Goal: Task Accomplishment & Management: Complete application form

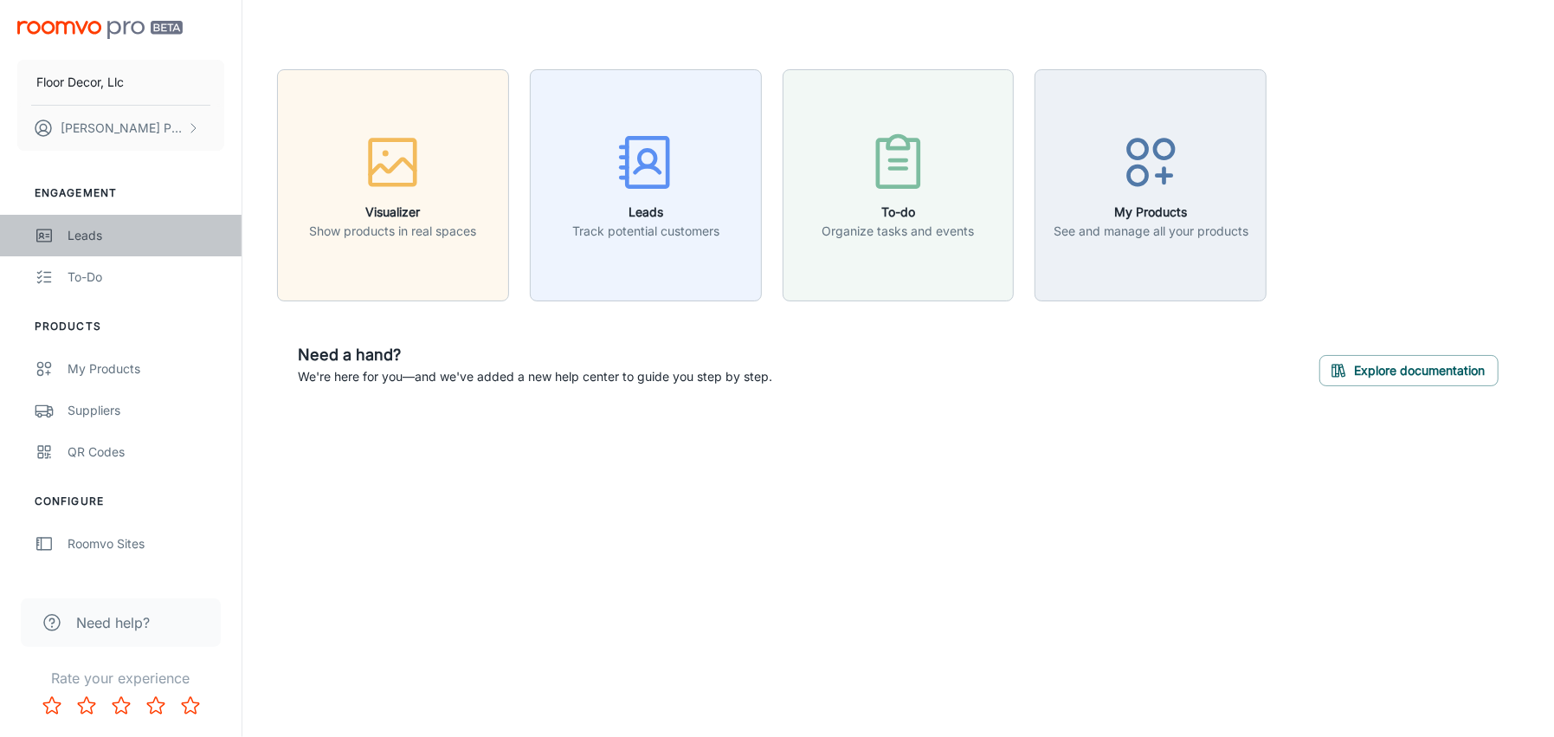
click at [92, 239] on div "Leads" at bounding box center [146, 235] width 157 height 19
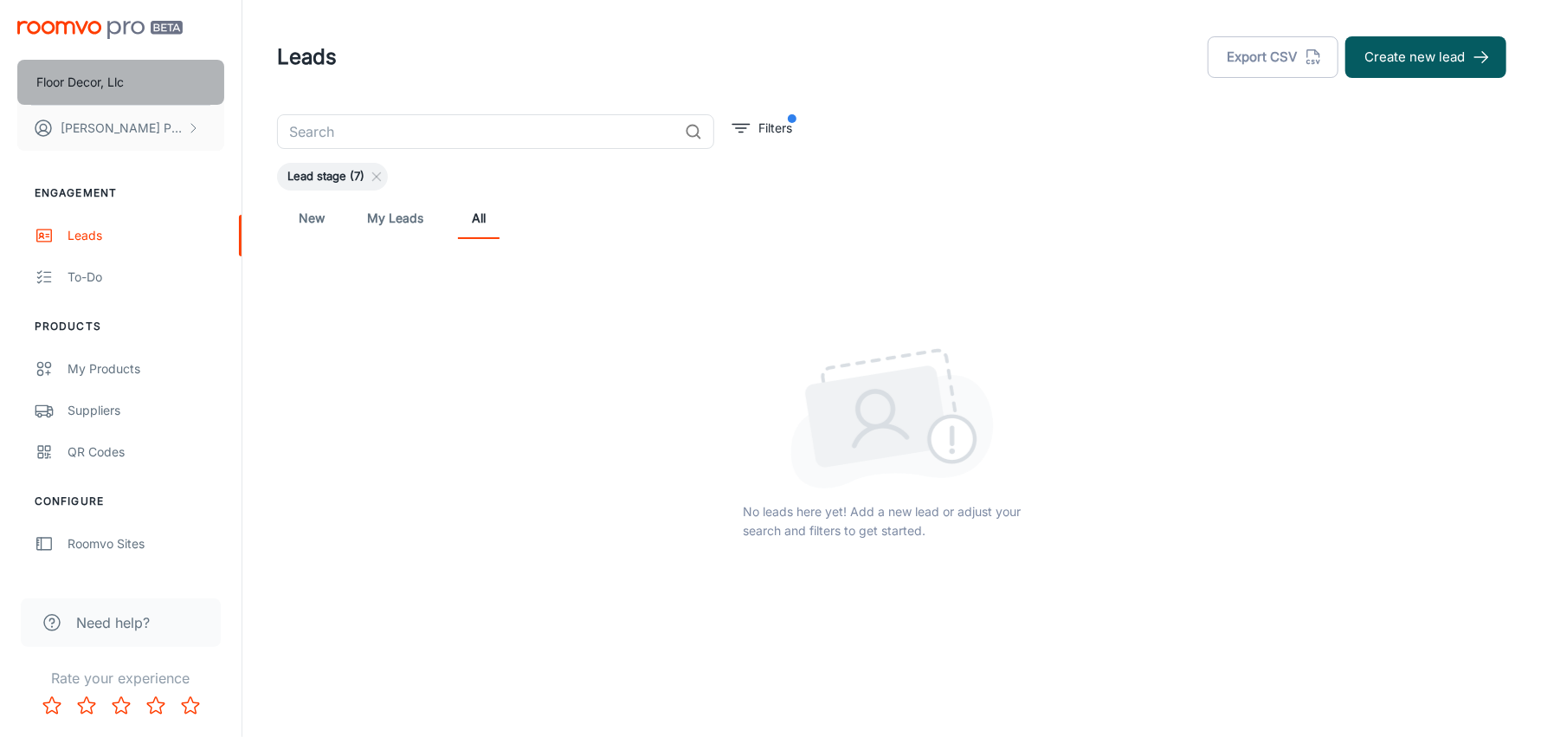
click at [186, 88] on button "Floor Decor, Llc" at bounding box center [120, 82] width 207 height 45
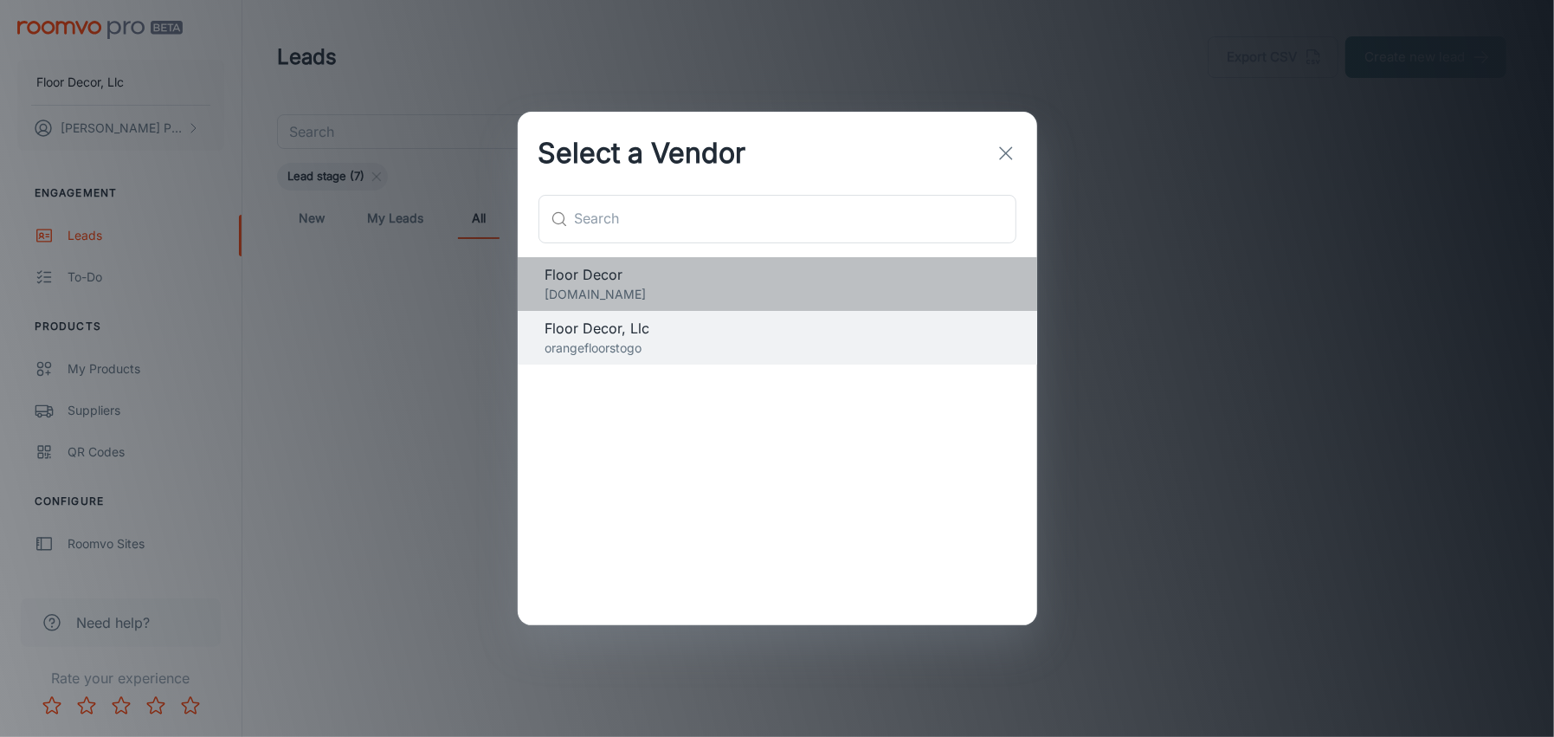
click at [563, 282] on span "Floor Decor" at bounding box center [777, 274] width 464 height 21
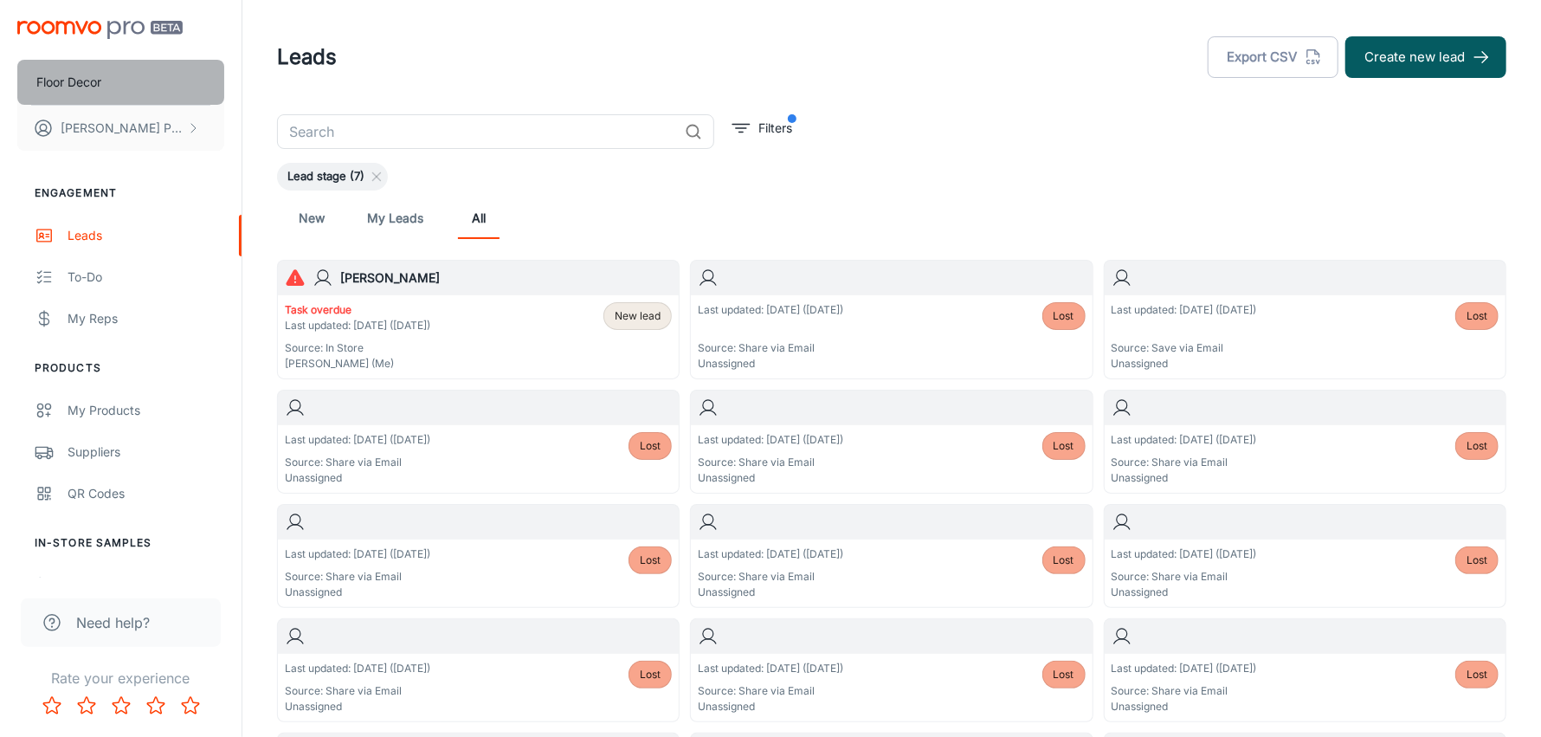
click at [185, 90] on button "Floor Decor" at bounding box center [120, 82] width 207 height 45
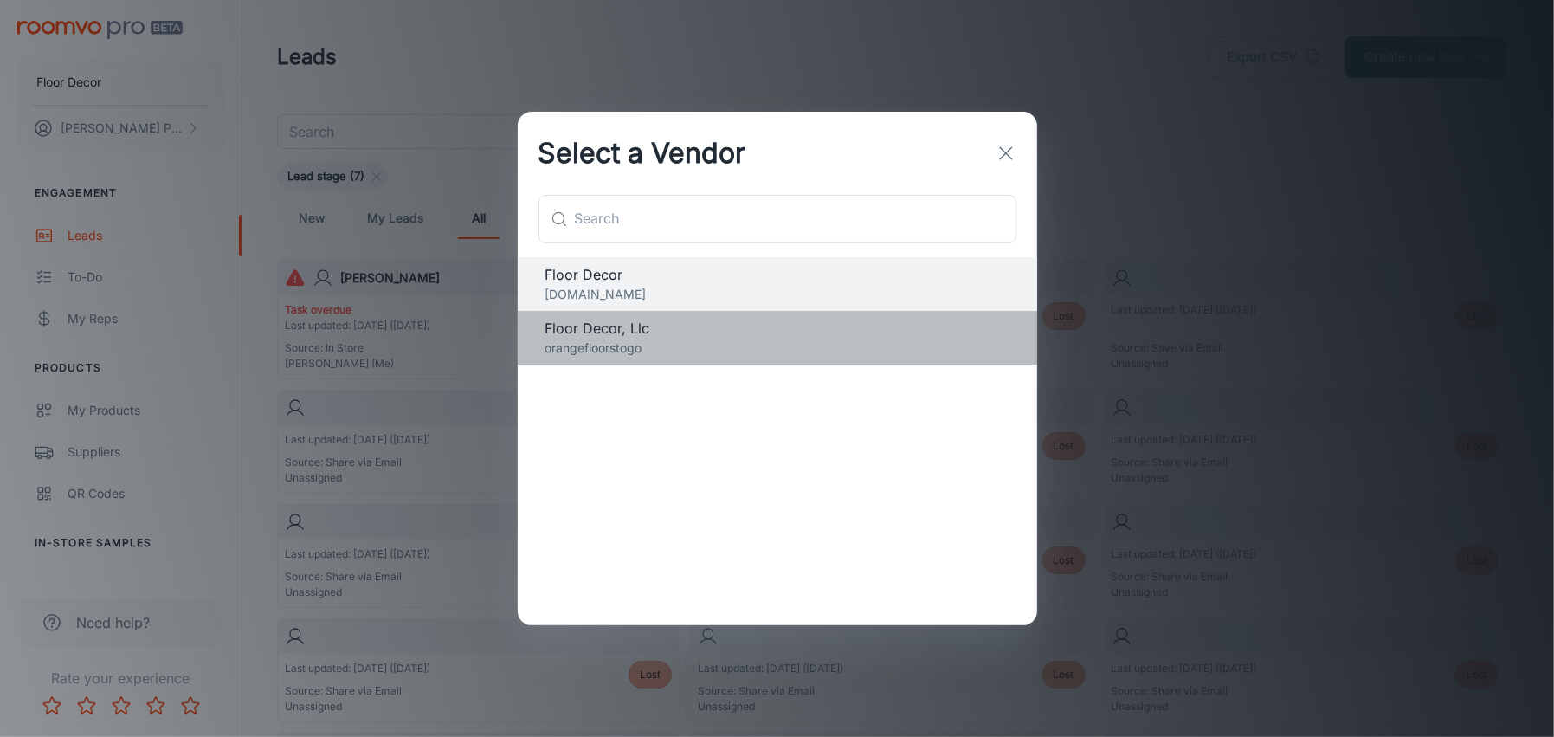
click at [574, 332] on span "Floor Decor, Llc" at bounding box center [777, 328] width 464 height 21
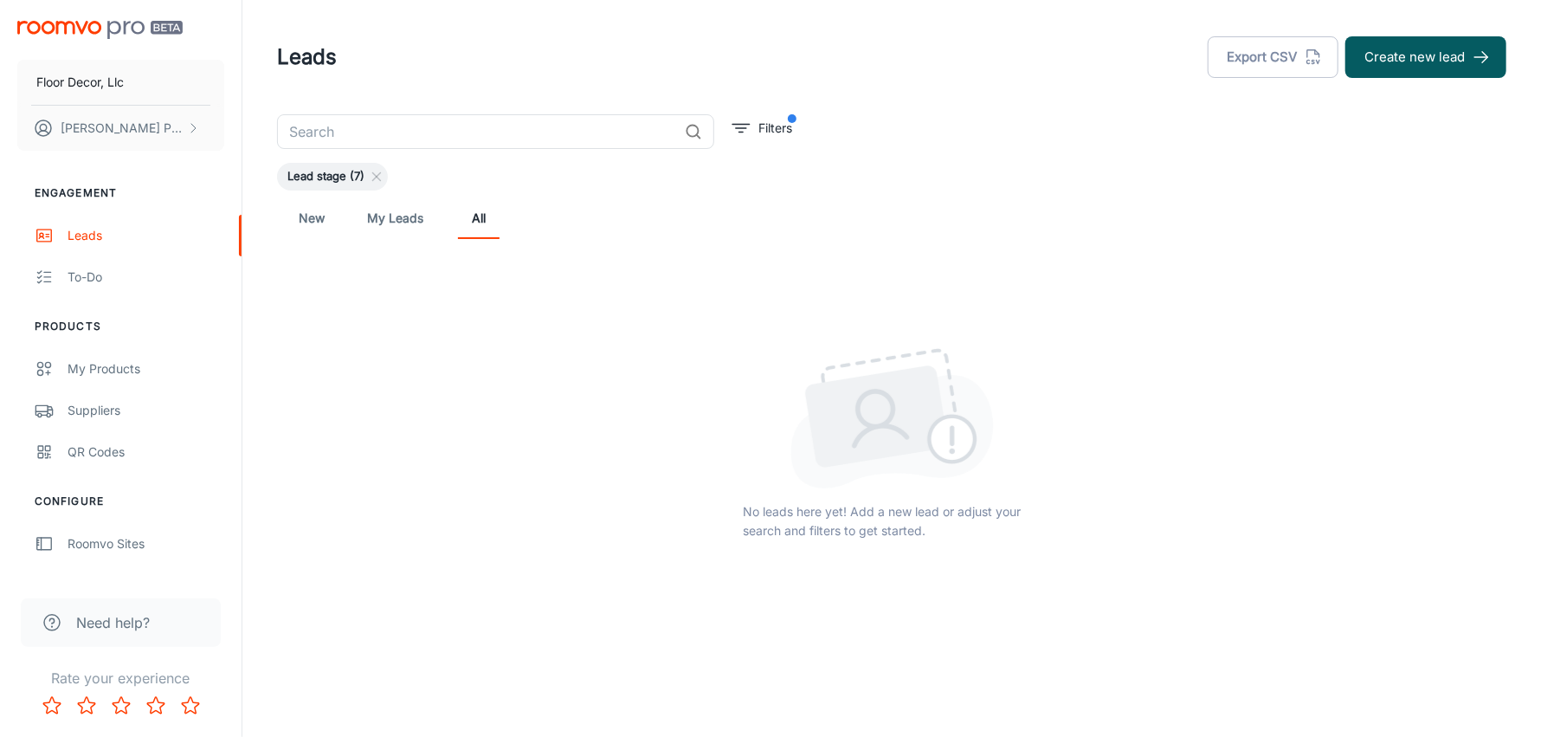
click at [326, 182] on span "Lead stage (7)" at bounding box center [326, 176] width 98 height 17
click at [374, 174] on line at bounding box center [377, 177] width 8 height 8
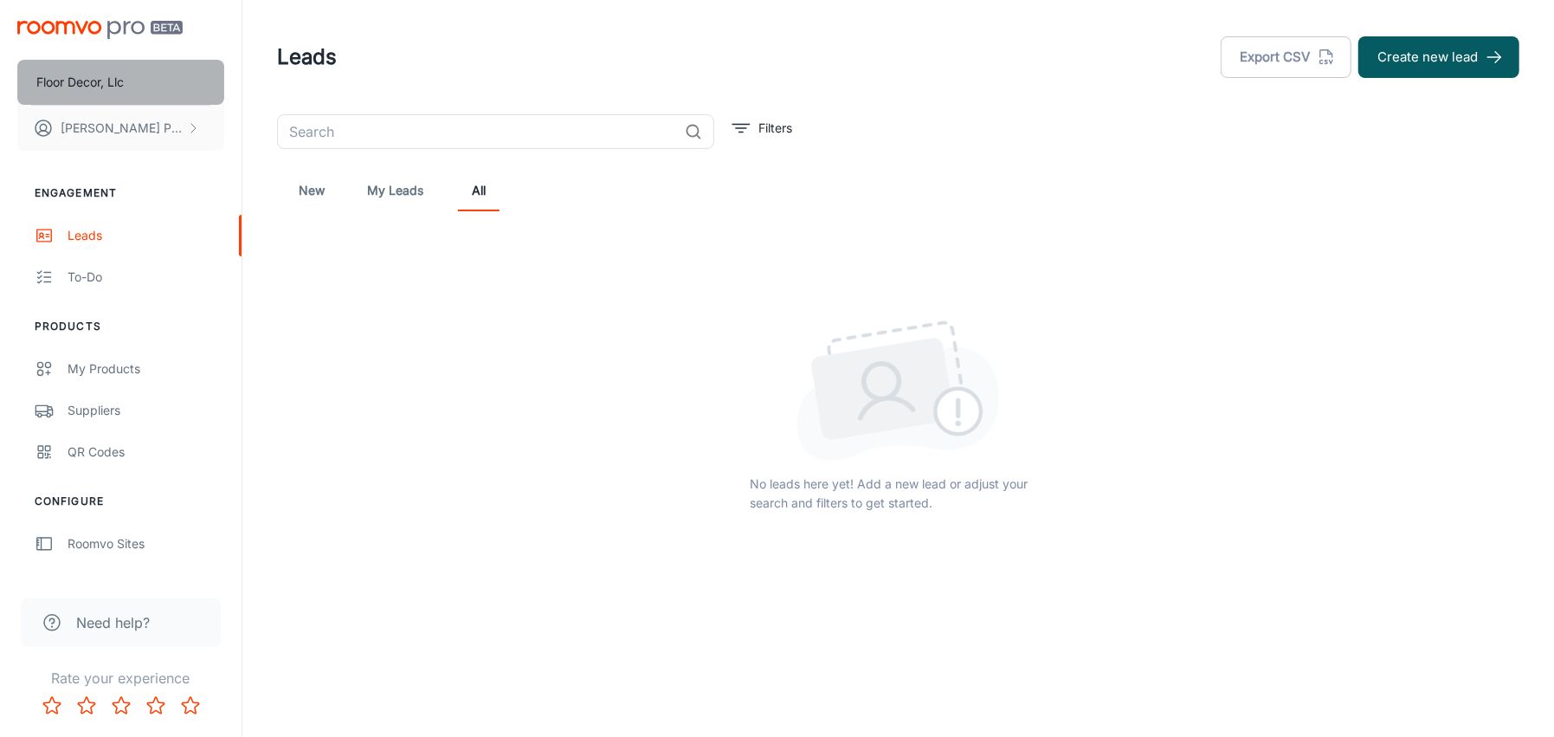
click at [184, 83] on button "Floor Decor, Llc" at bounding box center [120, 82] width 207 height 45
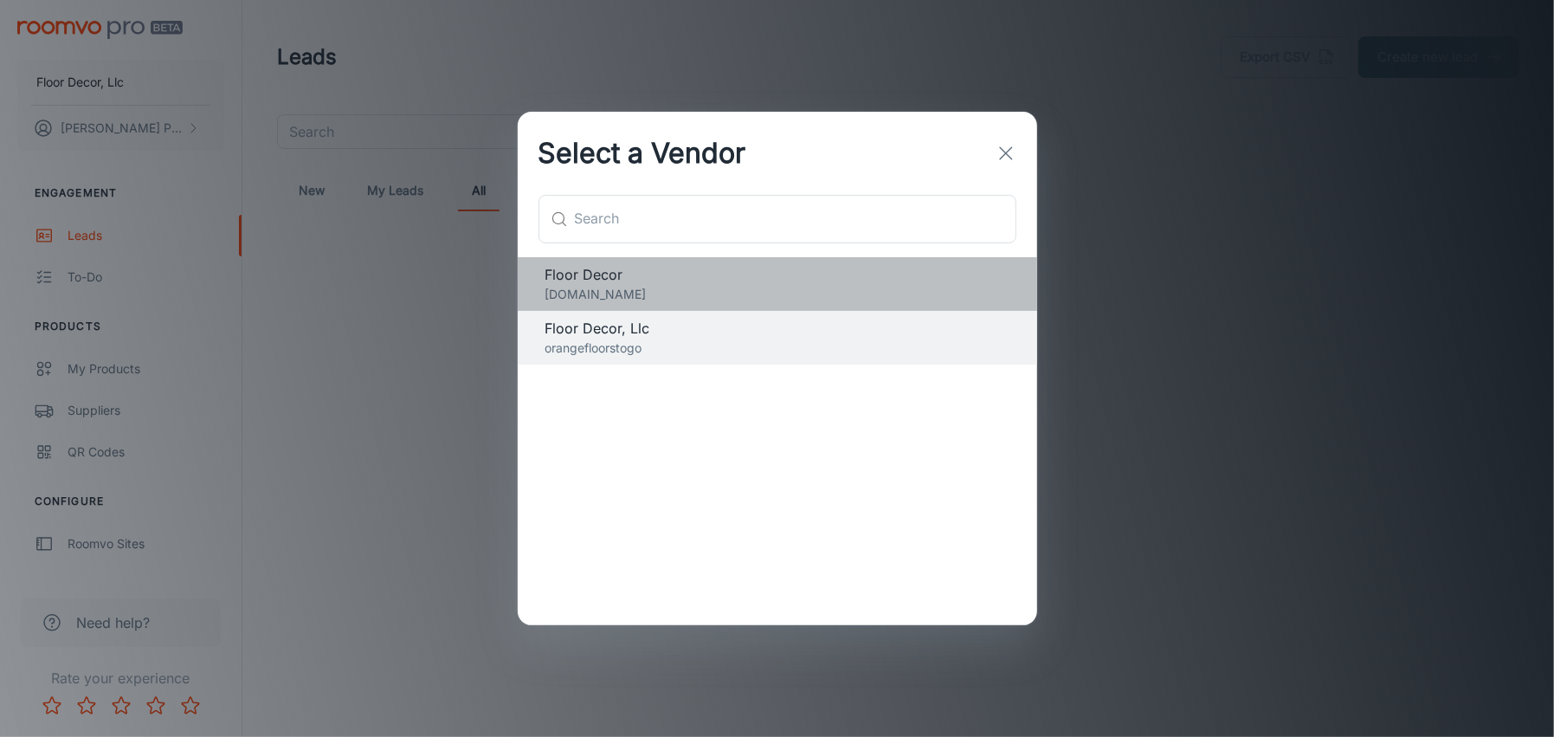
click at [556, 281] on span "Floor Decor" at bounding box center [777, 274] width 464 height 21
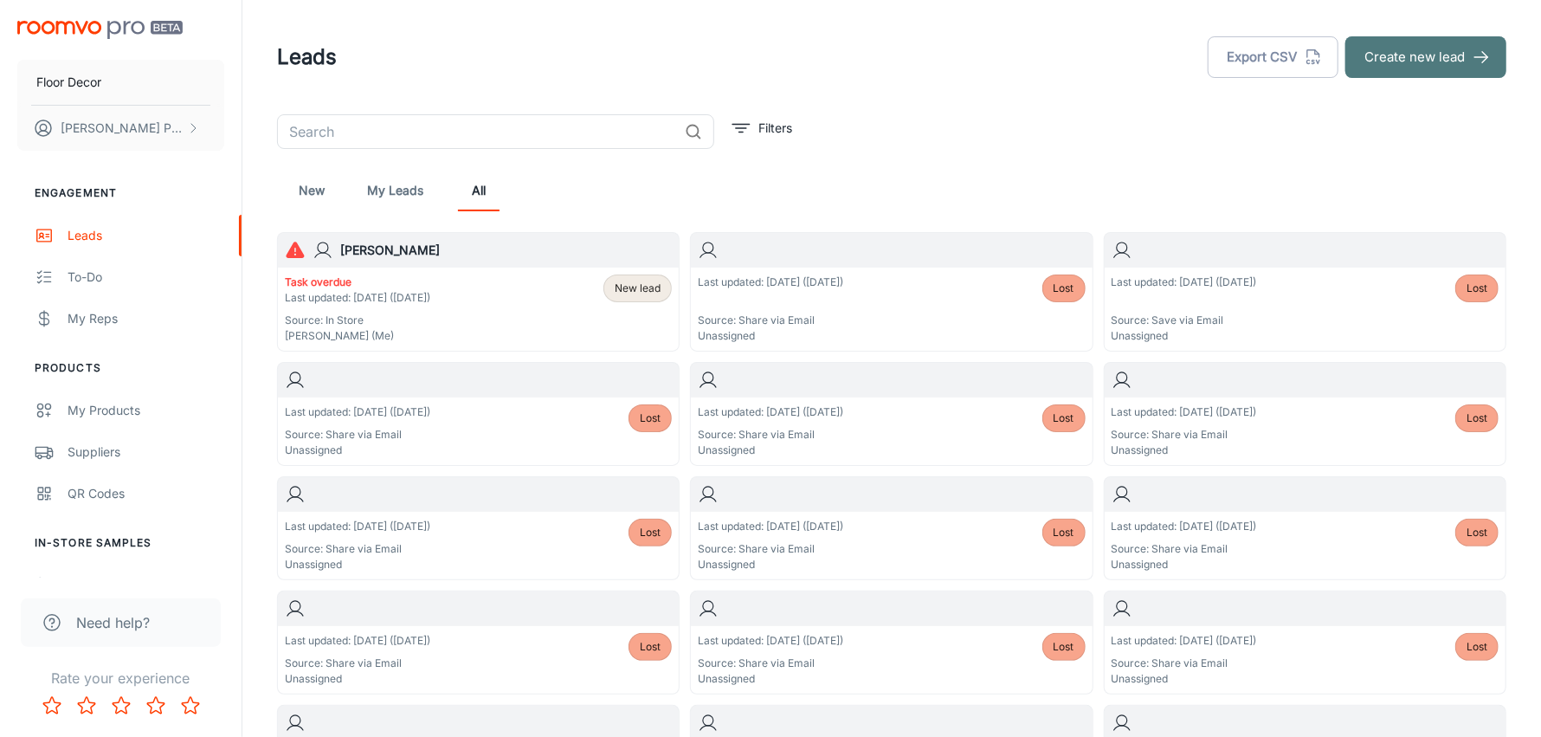
click at [1380, 63] on button "Create new lead" at bounding box center [1425, 57] width 161 height 42
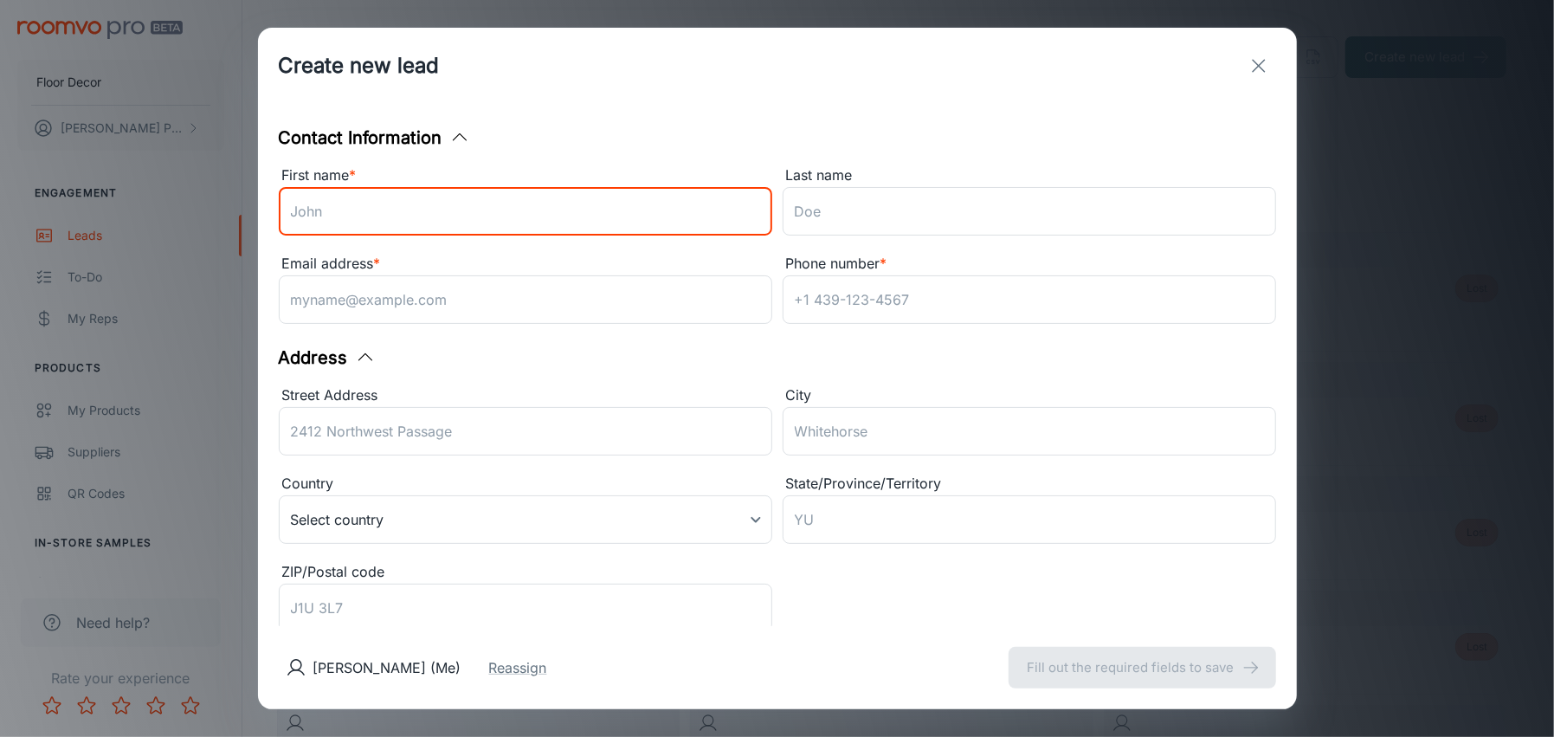
click at [464, 212] on input "First name *" at bounding box center [525, 211] width 493 height 48
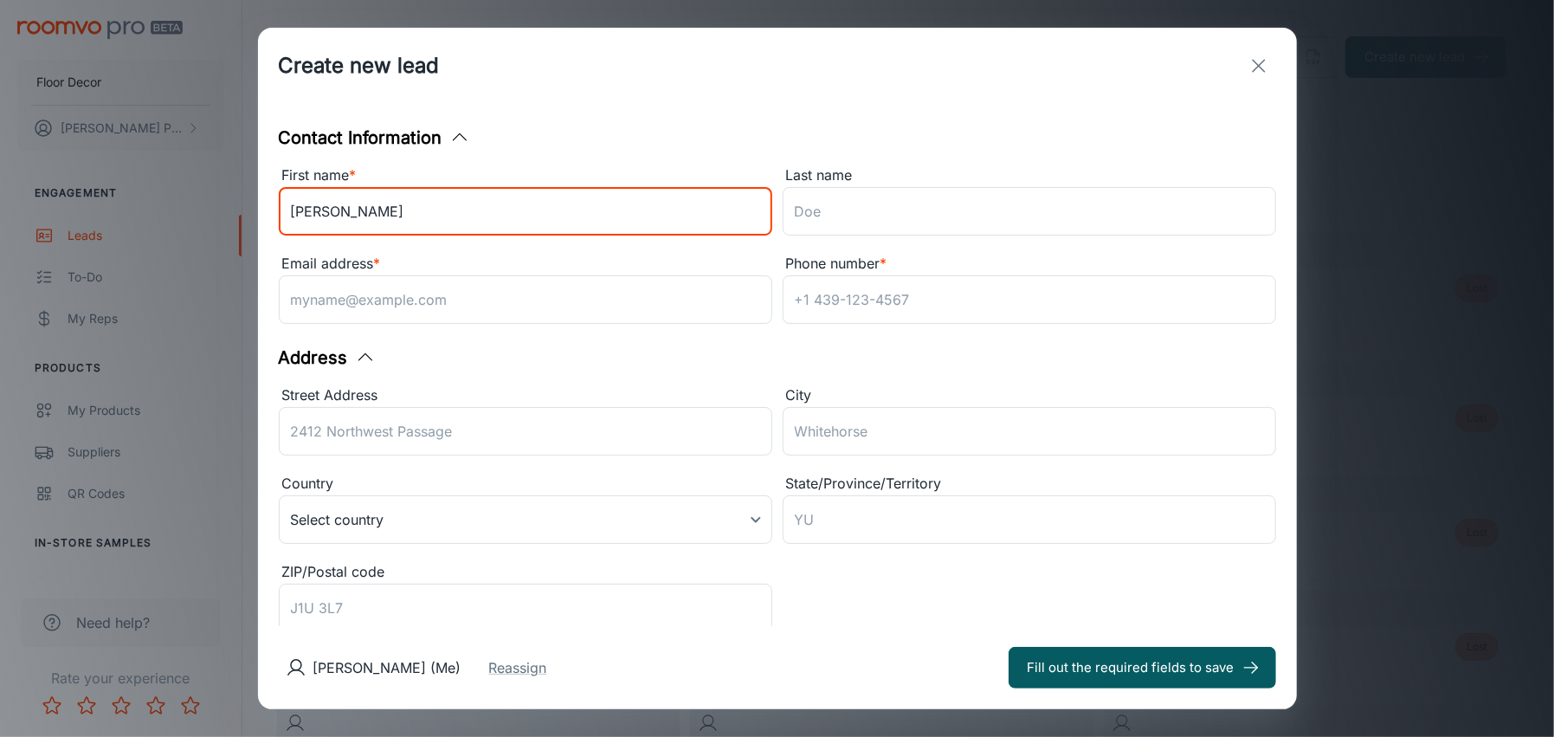
type input "[PERSON_NAME]"
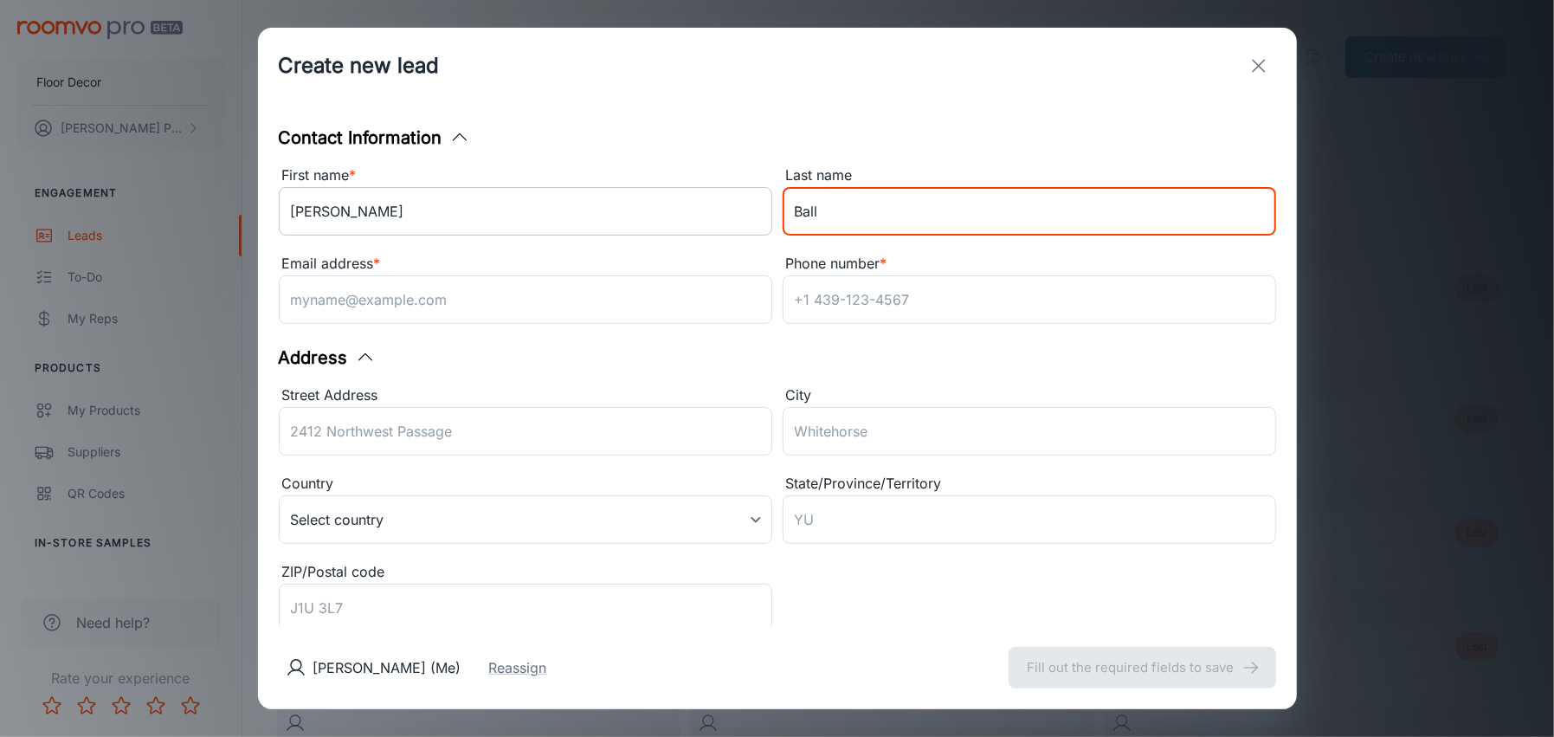
type input "Ball"
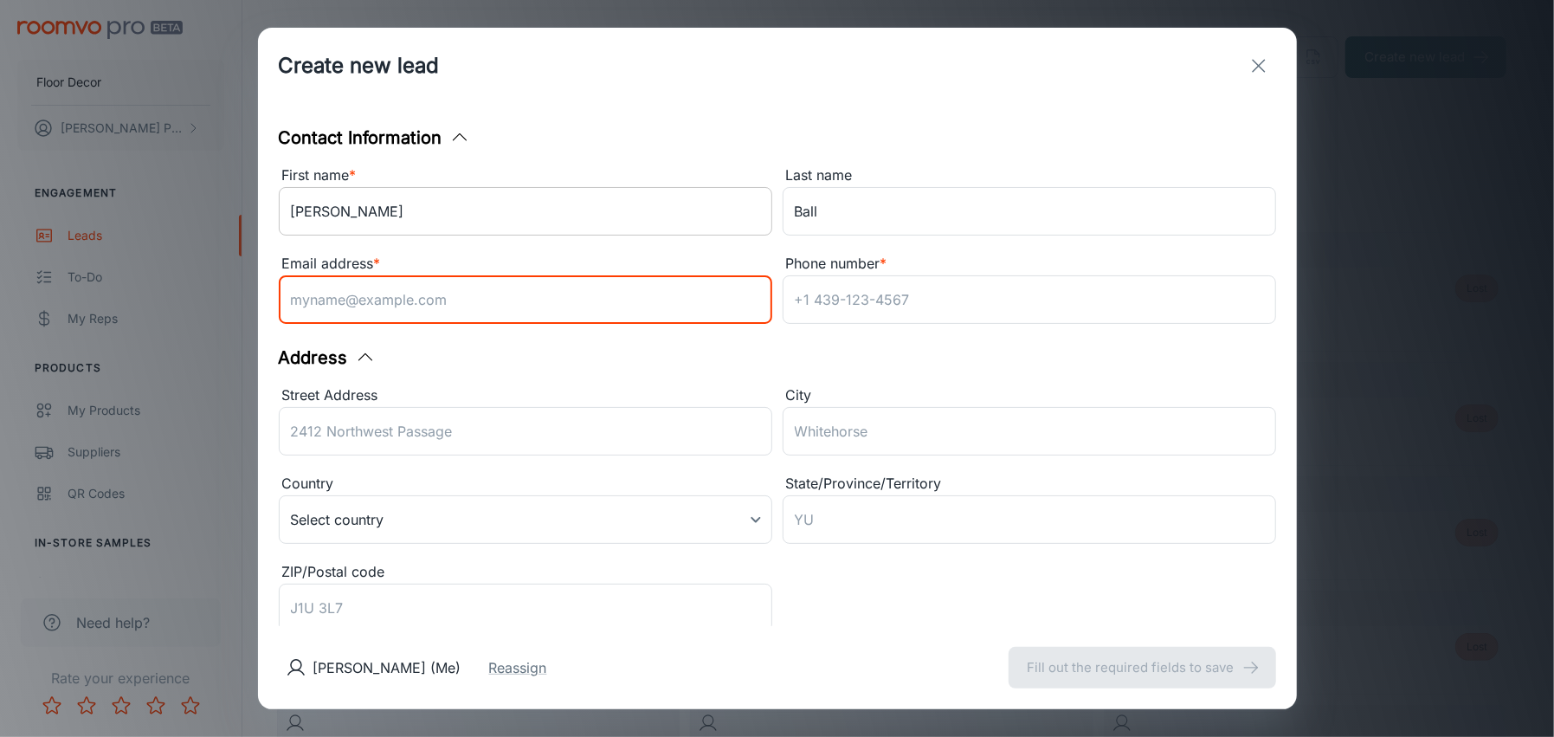
type input "l"
type input "[PERSON_NAME][EMAIL_ADDRESS][DOMAIN_NAME]"
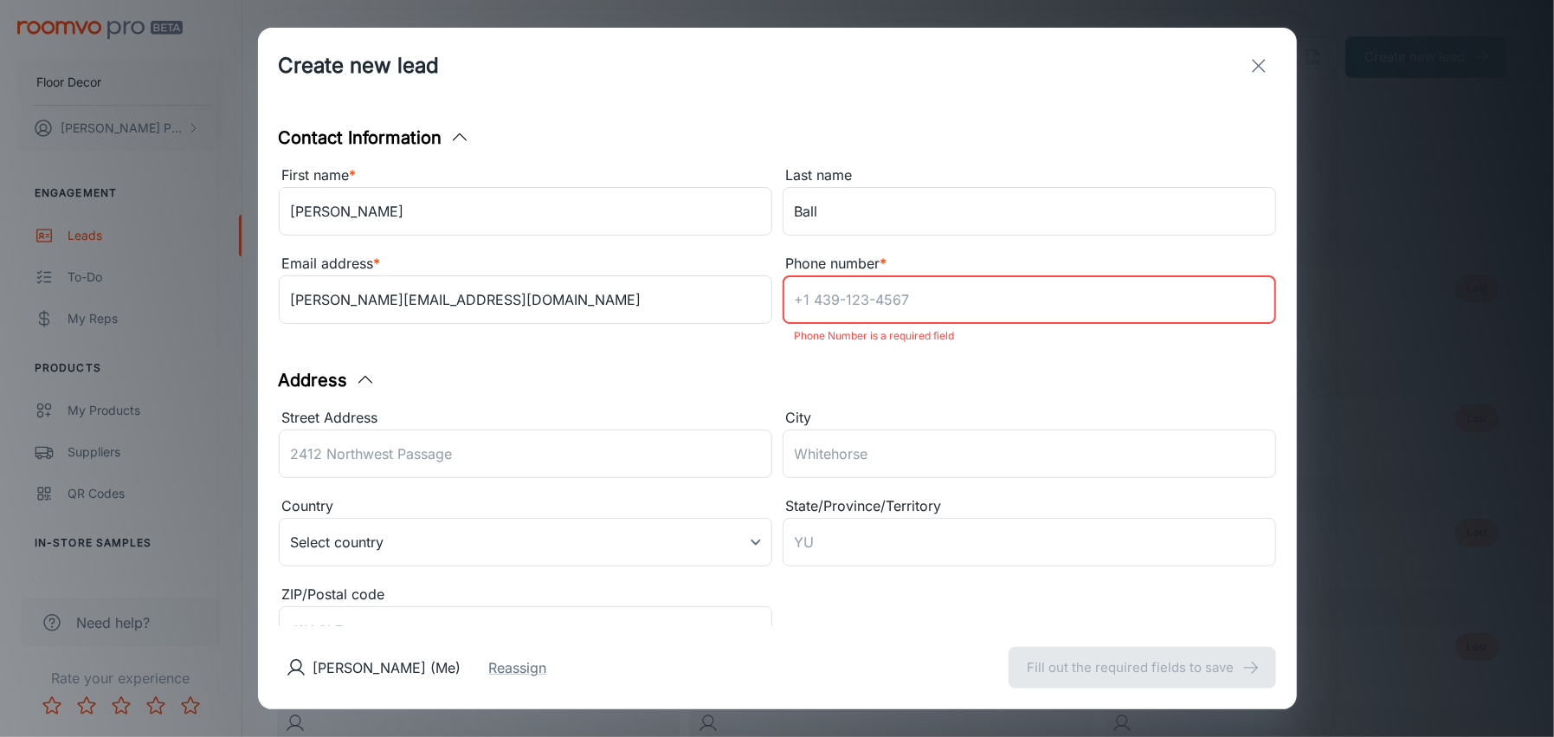
paste input "740) 491-6876"
click at [822, 293] on input "740) 491-6876" at bounding box center [1029, 299] width 493 height 48
type input "[PHONE_NUMBER]"
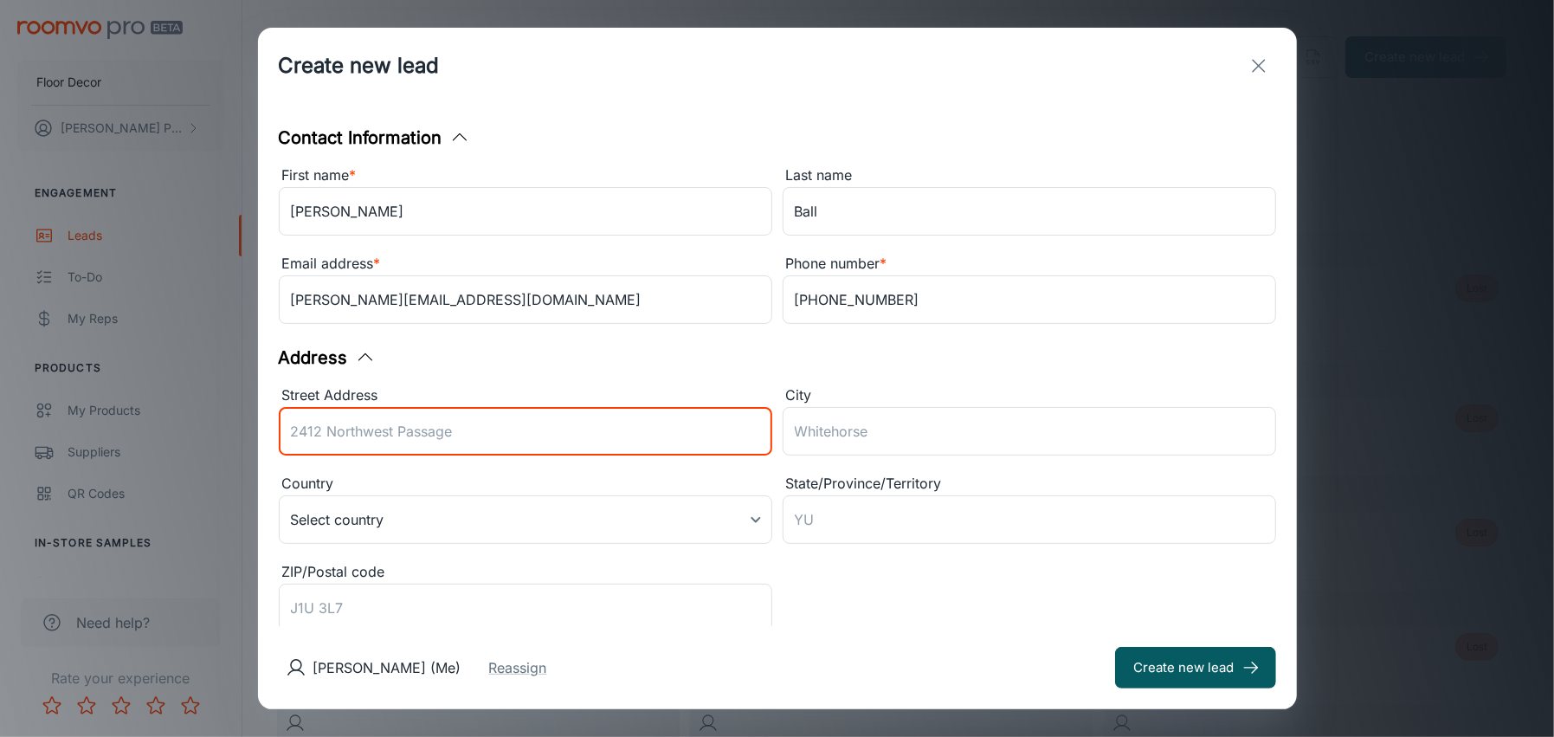
click at [302, 424] on input "Street Address" at bounding box center [525, 431] width 493 height 48
paste input "[STREET_ADDRESS][PERSON_NAME]"
drag, startPoint x: 401, startPoint y: 438, endPoint x: 469, endPoint y: 436, distance: 68.4
click at [469, 436] on input "[STREET_ADDRESS][PERSON_NAME]" at bounding box center [525, 431] width 493 height 48
type input "[STREET_ADDRESS]"
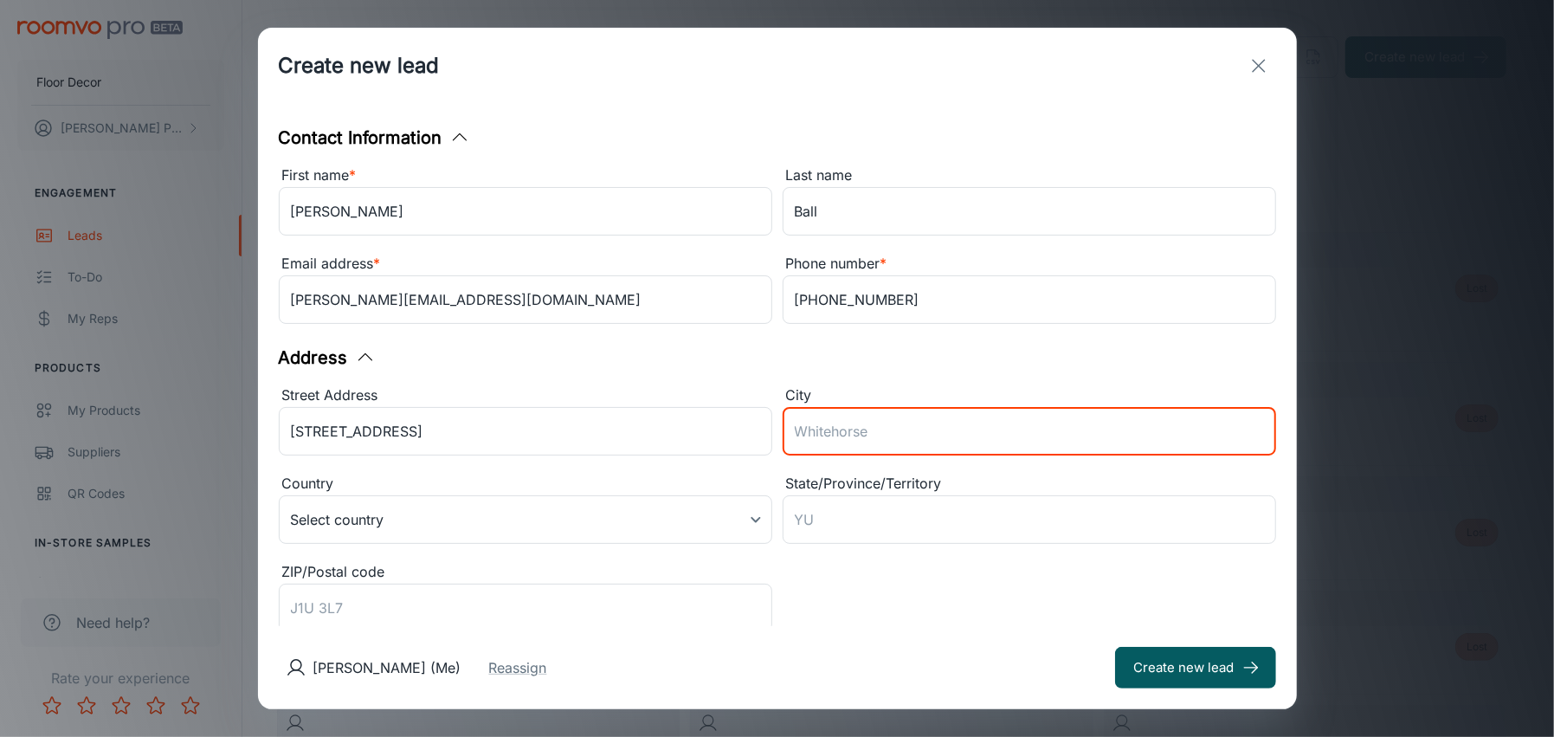
click at [803, 422] on input "City" at bounding box center [1029, 431] width 493 height 48
paste input ", [GEOGRAPHIC_DATA]"
click at [798, 425] on input ", [GEOGRAPHIC_DATA]" at bounding box center [1029, 431] width 493 height 48
type input "[PERSON_NAME]"
click at [626, 528] on body "Floor Decor [PERSON_NAME] Engagement Leads To-do My Reps Products My Products S…" at bounding box center [777, 368] width 1554 height 737
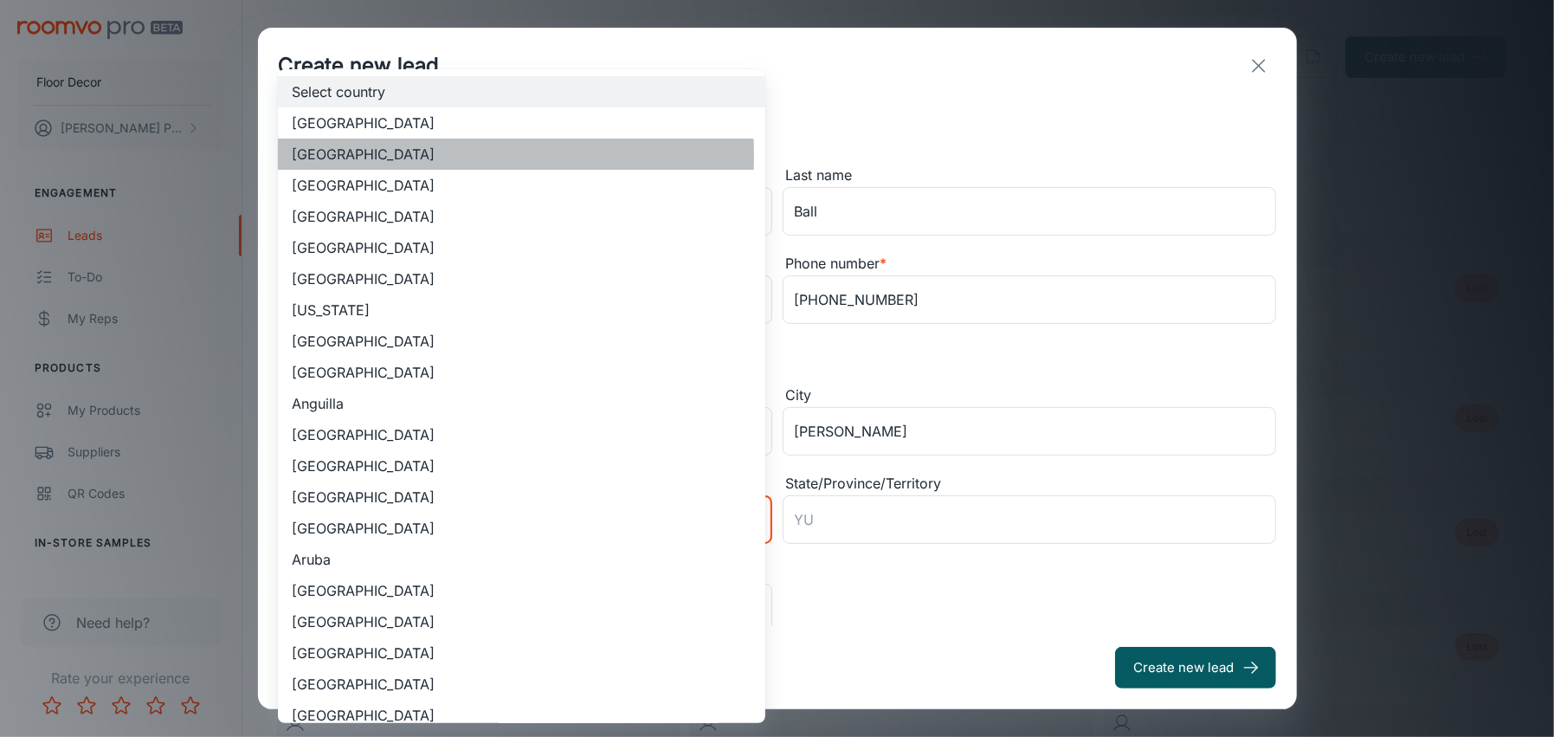
click at [414, 156] on li "[GEOGRAPHIC_DATA]" at bounding box center [521, 154] width 487 height 31
type input "US"
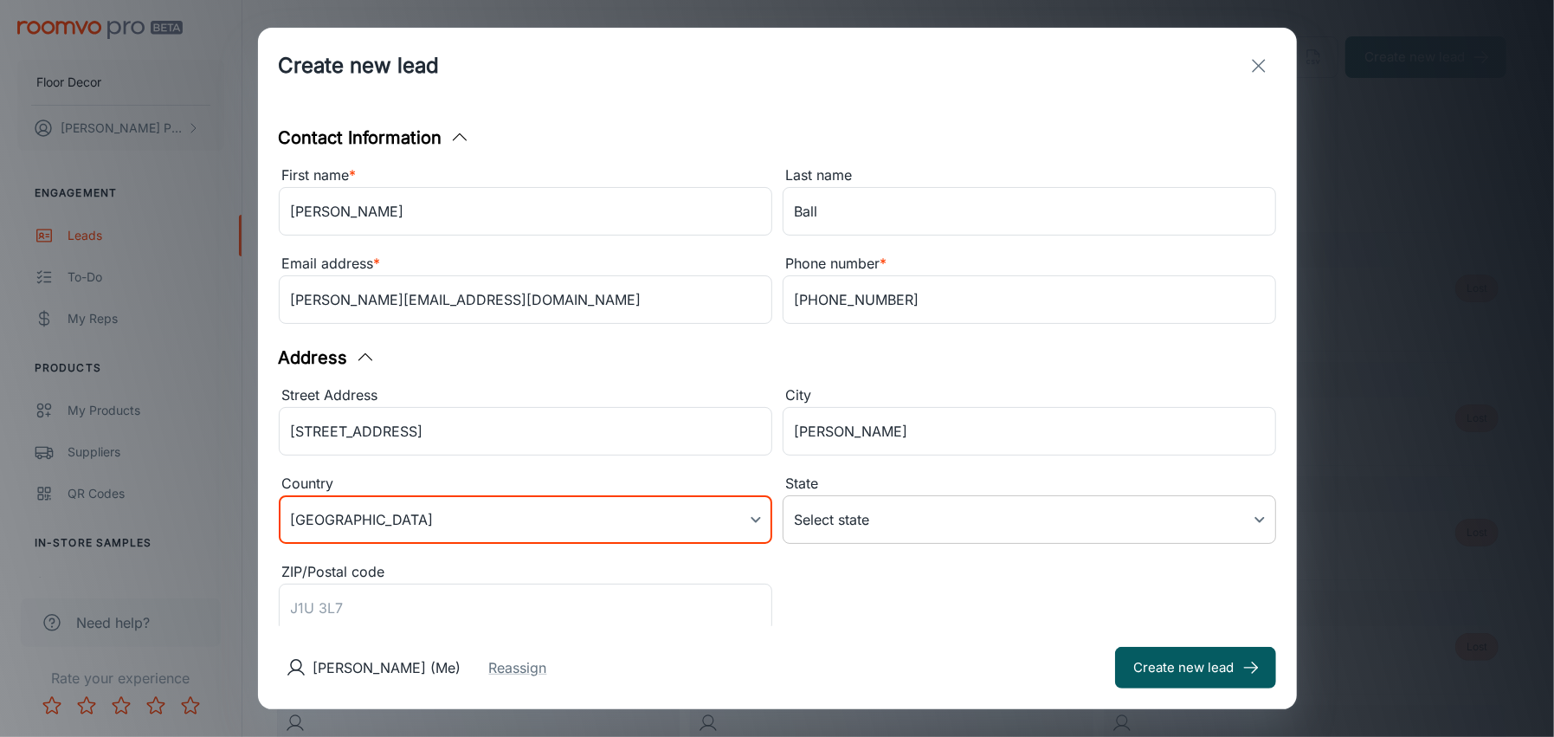
click at [805, 519] on body "Floor Decor [PERSON_NAME] Engagement Leads To-do My Reps Products My Products S…" at bounding box center [777, 368] width 1554 height 737
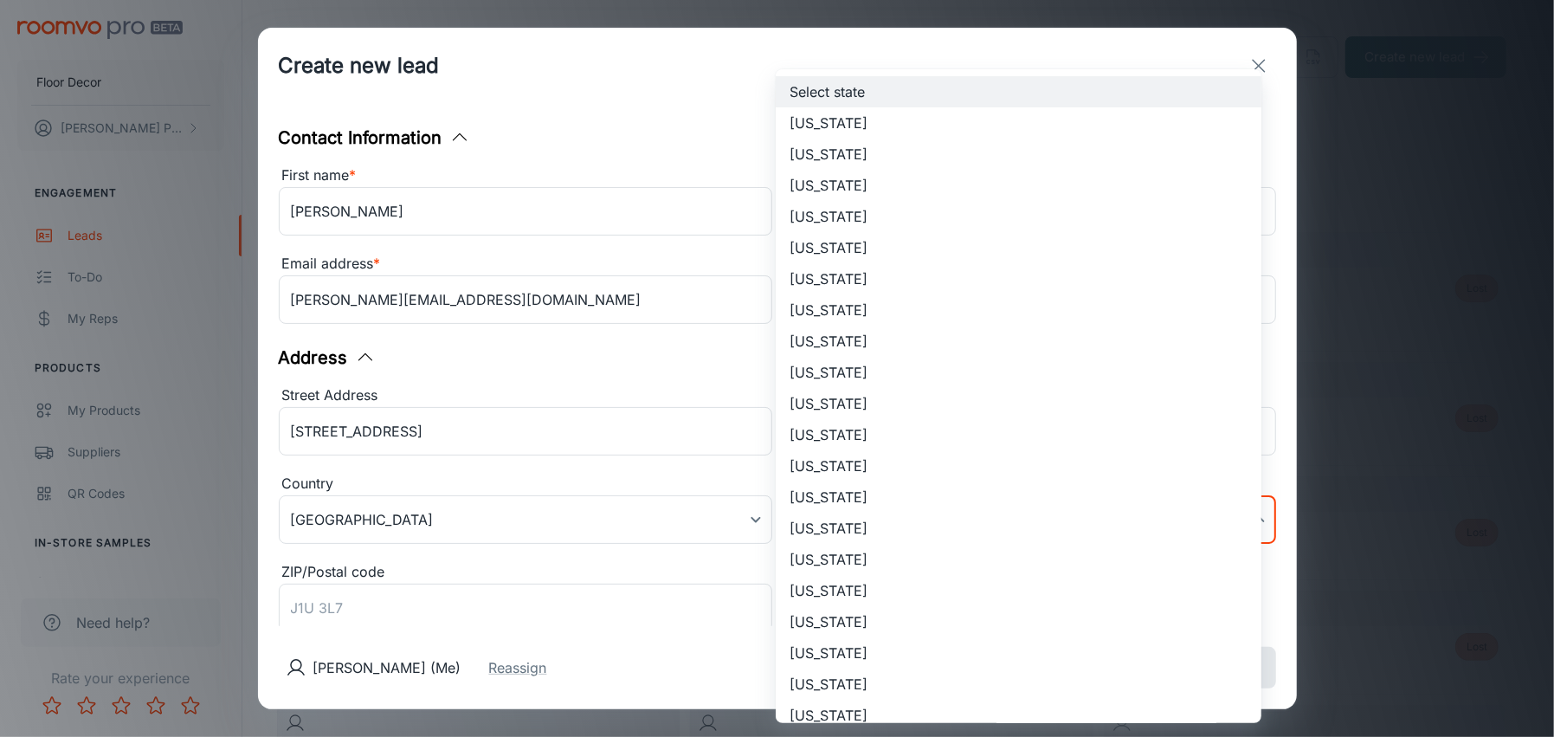
click at [829, 303] on li "[US_STATE]" at bounding box center [1019, 309] width 486 height 31
type input "[US_STATE]"
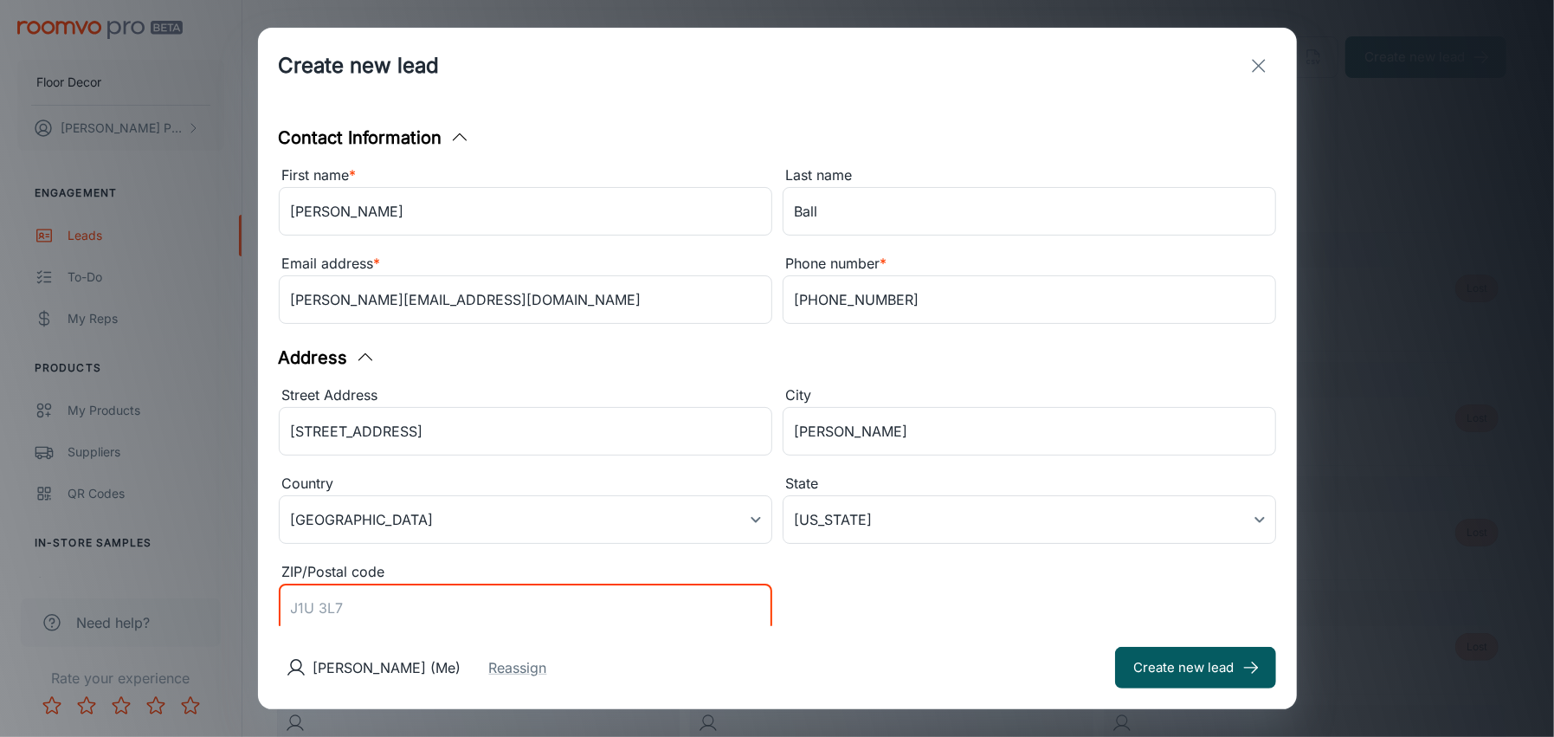
click at [351, 594] on input "ZIP/Postal code" at bounding box center [525, 607] width 493 height 48
type input "06416"
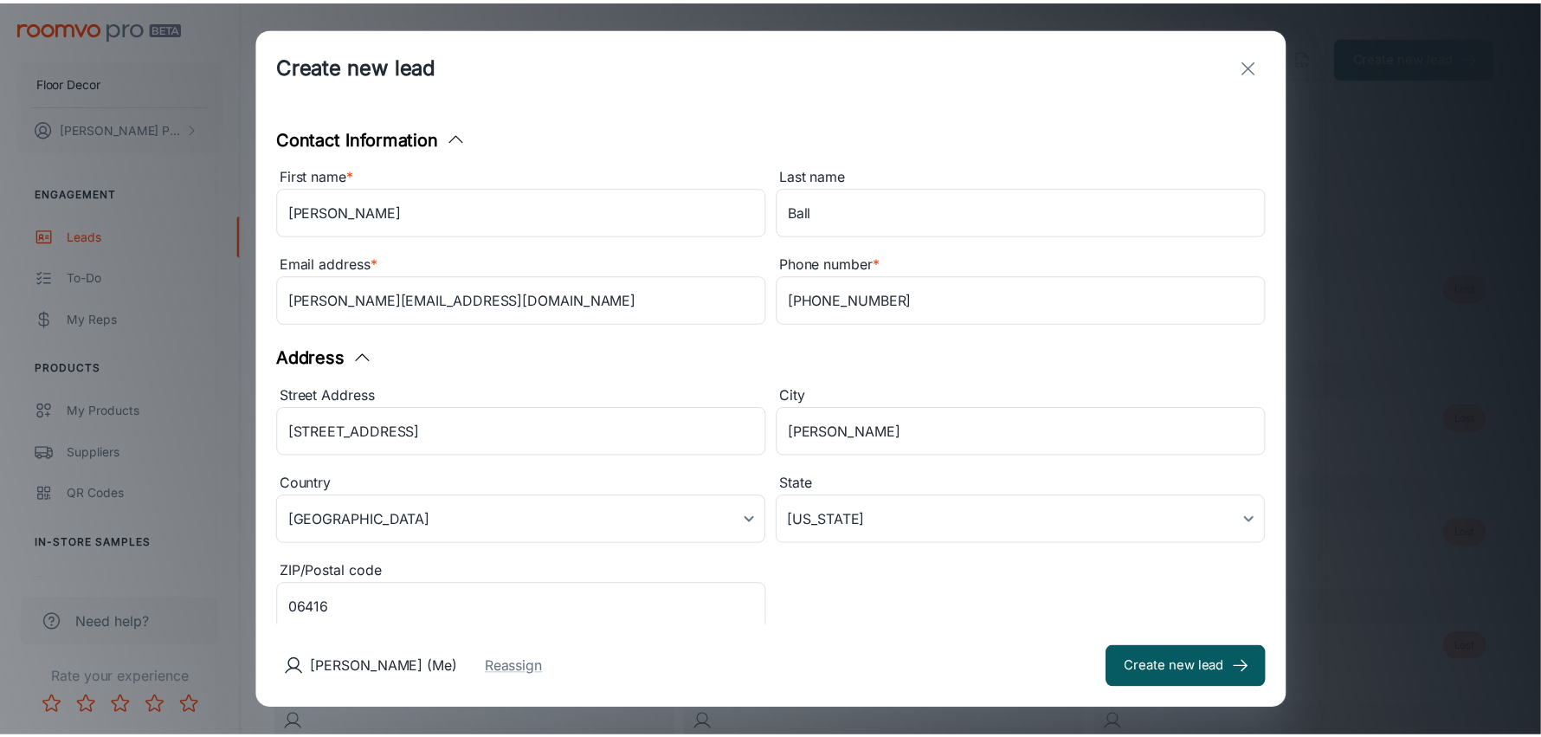
scroll to position [300, 0]
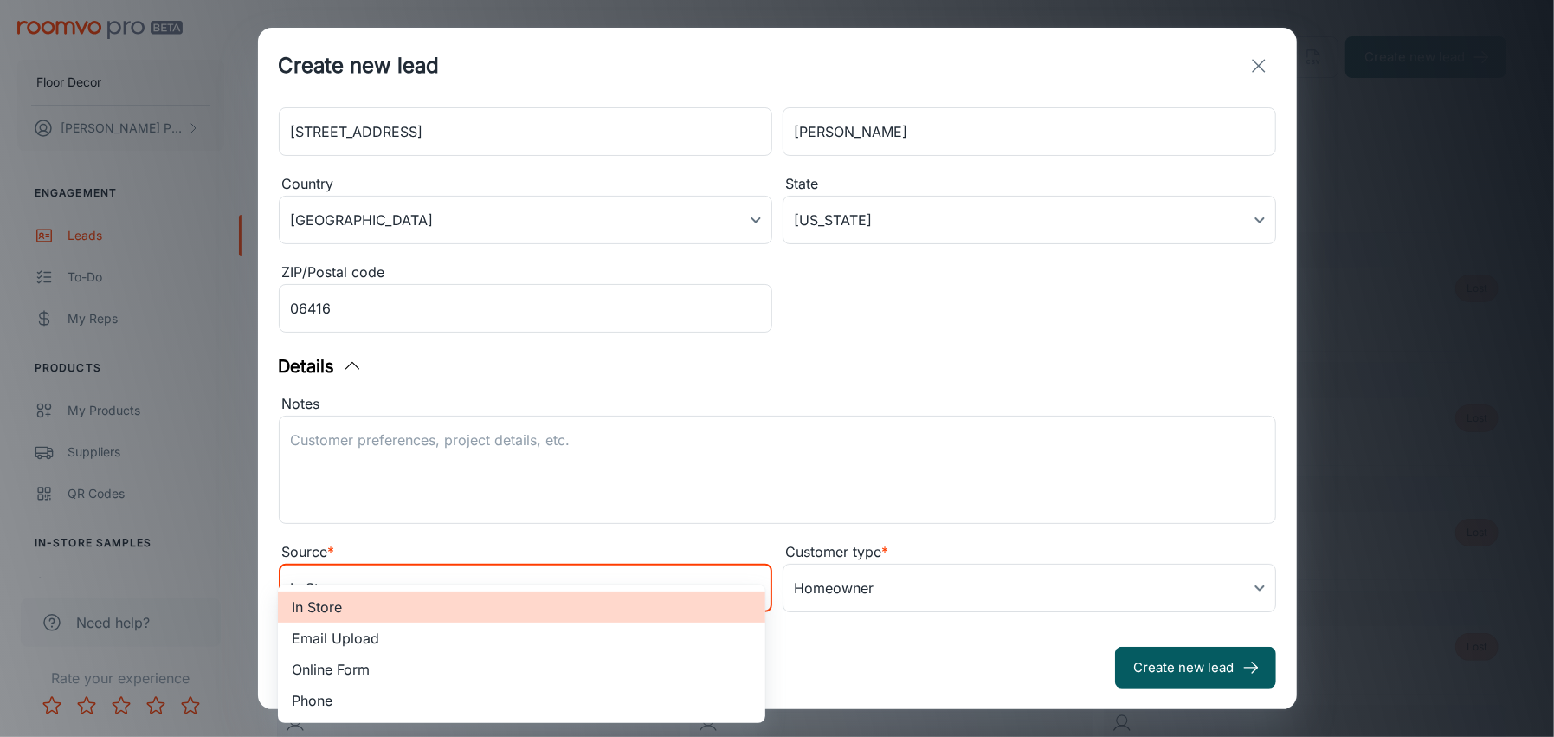
click at [751, 589] on body "Floor Decor [PERSON_NAME] Engagement Leads To-do My Reps Products My Products S…" at bounding box center [777, 368] width 1554 height 737
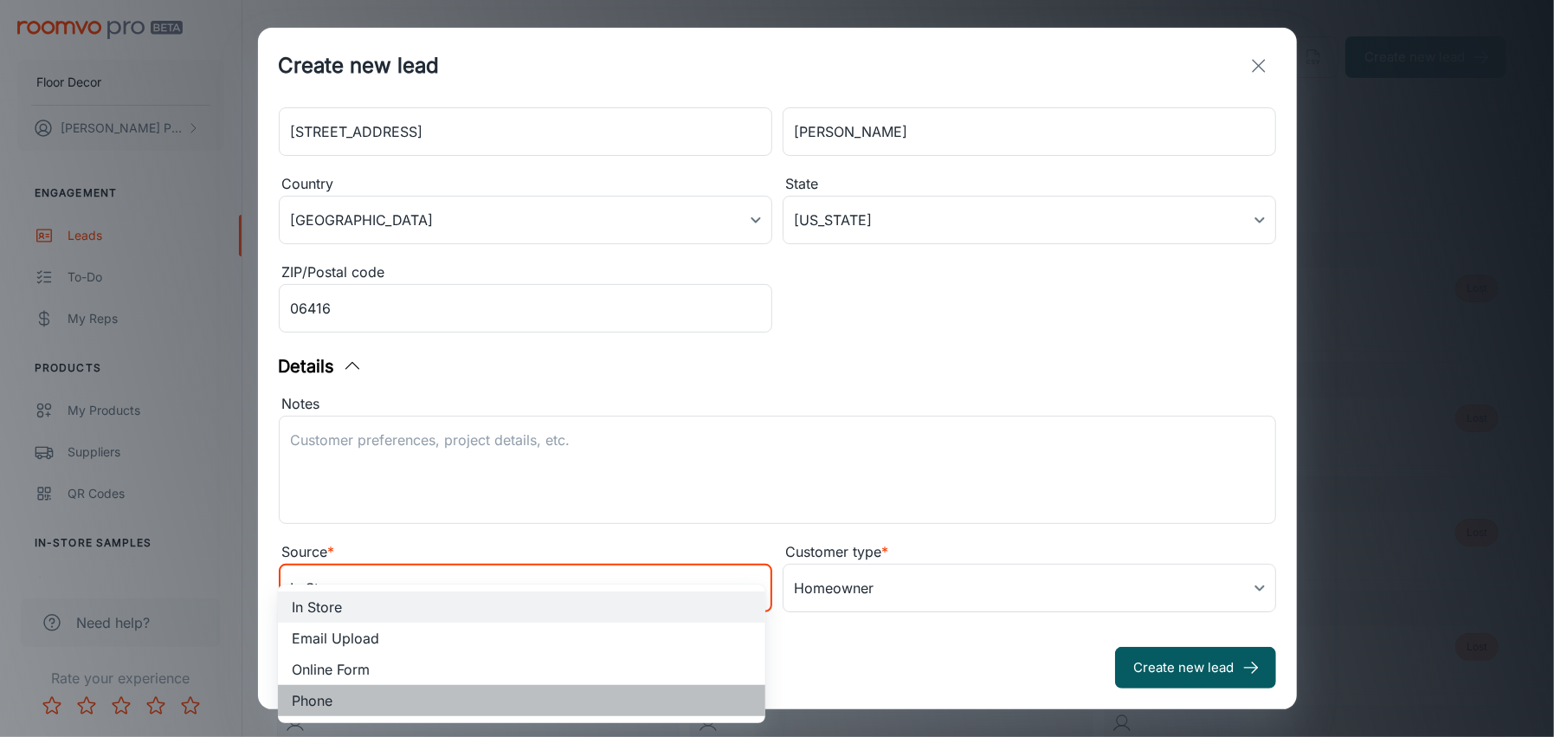
click at [297, 699] on li "Phone" at bounding box center [521, 700] width 487 height 31
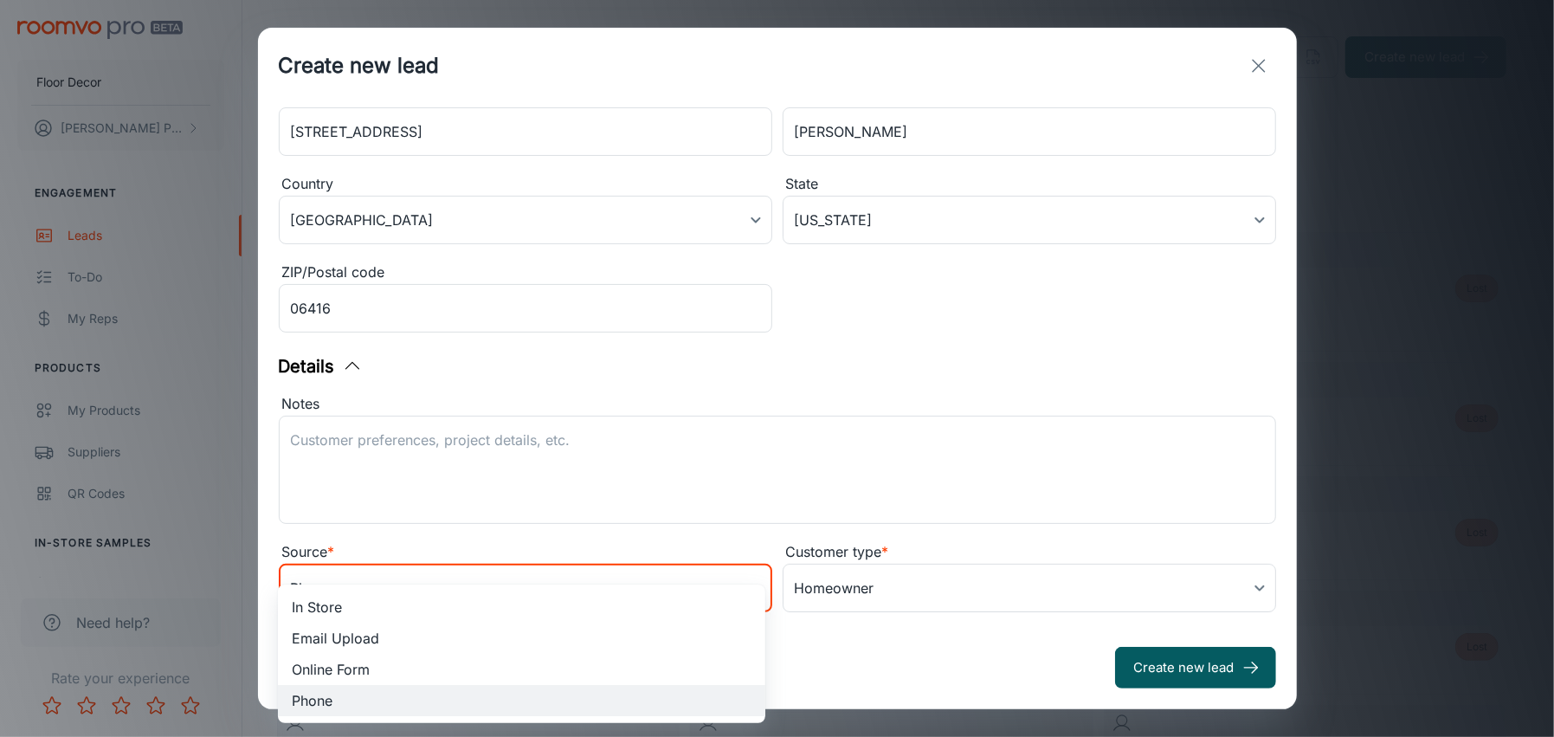
click at [746, 588] on body "Floor Decor [PERSON_NAME] Engagement Leads To-do My Reps Products My Products S…" at bounding box center [777, 368] width 1554 height 737
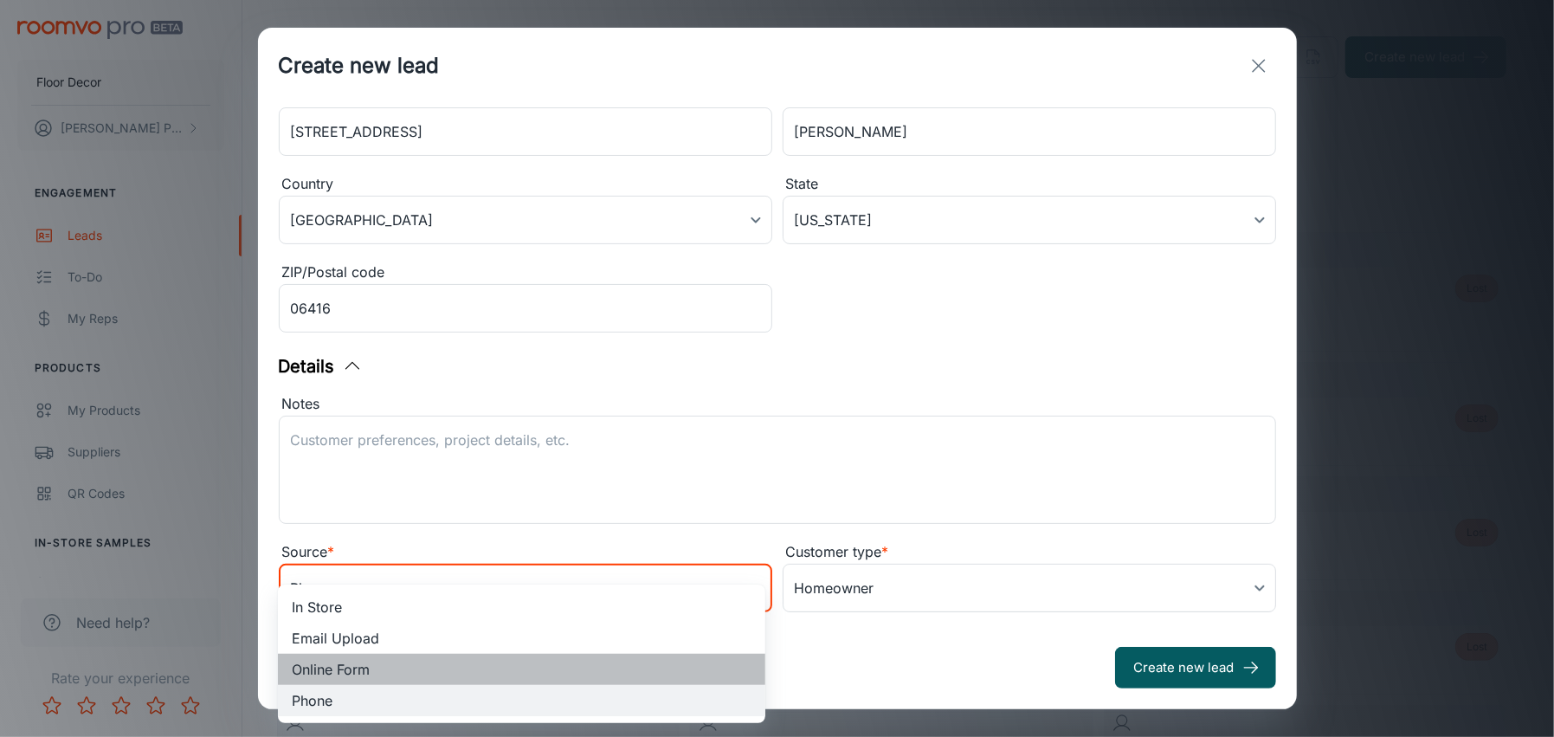
click at [349, 667] on li "Online Form" at bounding box center [521, 669] width 487 height 31
type input "online_form"
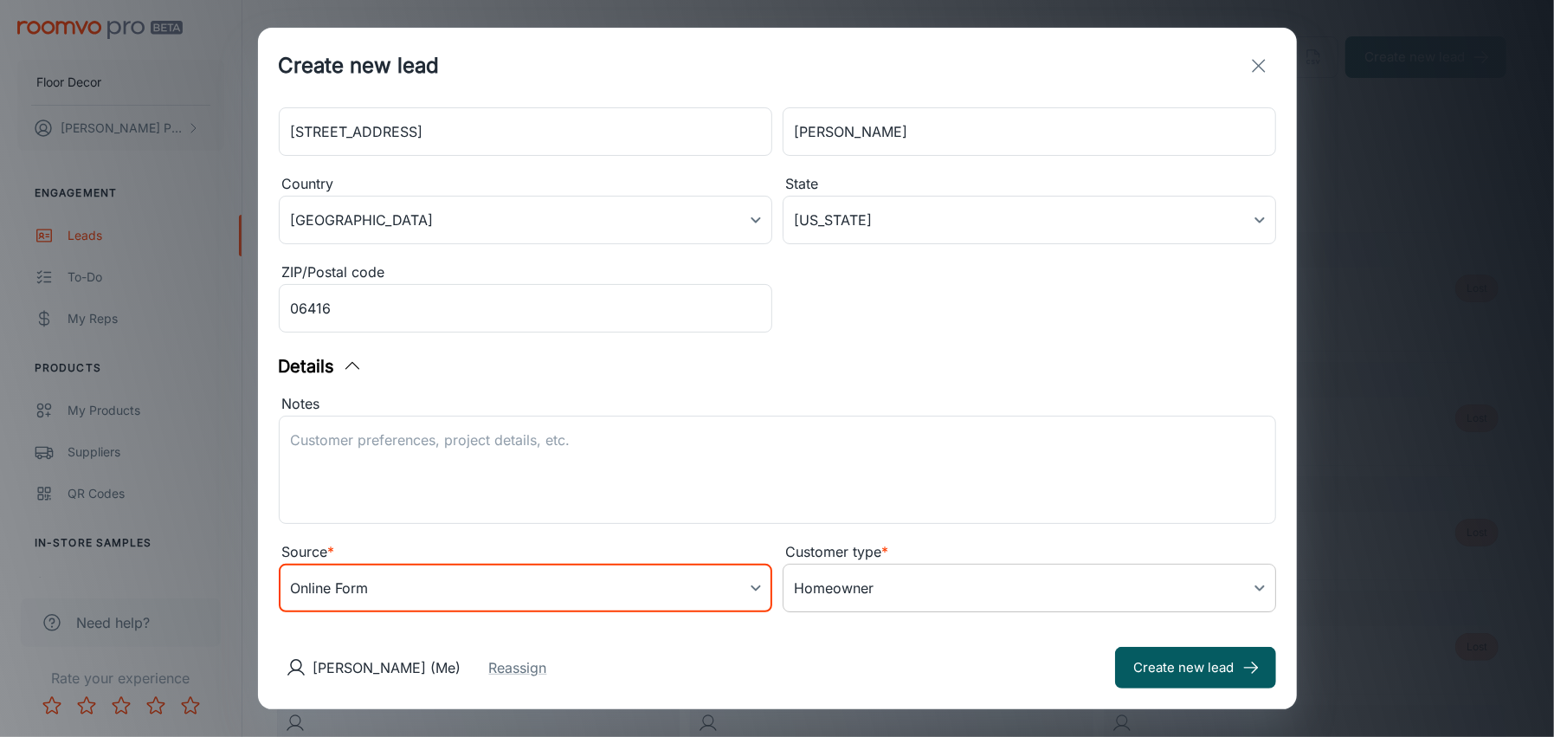
click at [842, 589] on body "Floor Decor [PERSON_NAME] Engagement Leads To-do My Reps Products My Products S…" at bounding box center [777, 368] width 1554 height 737
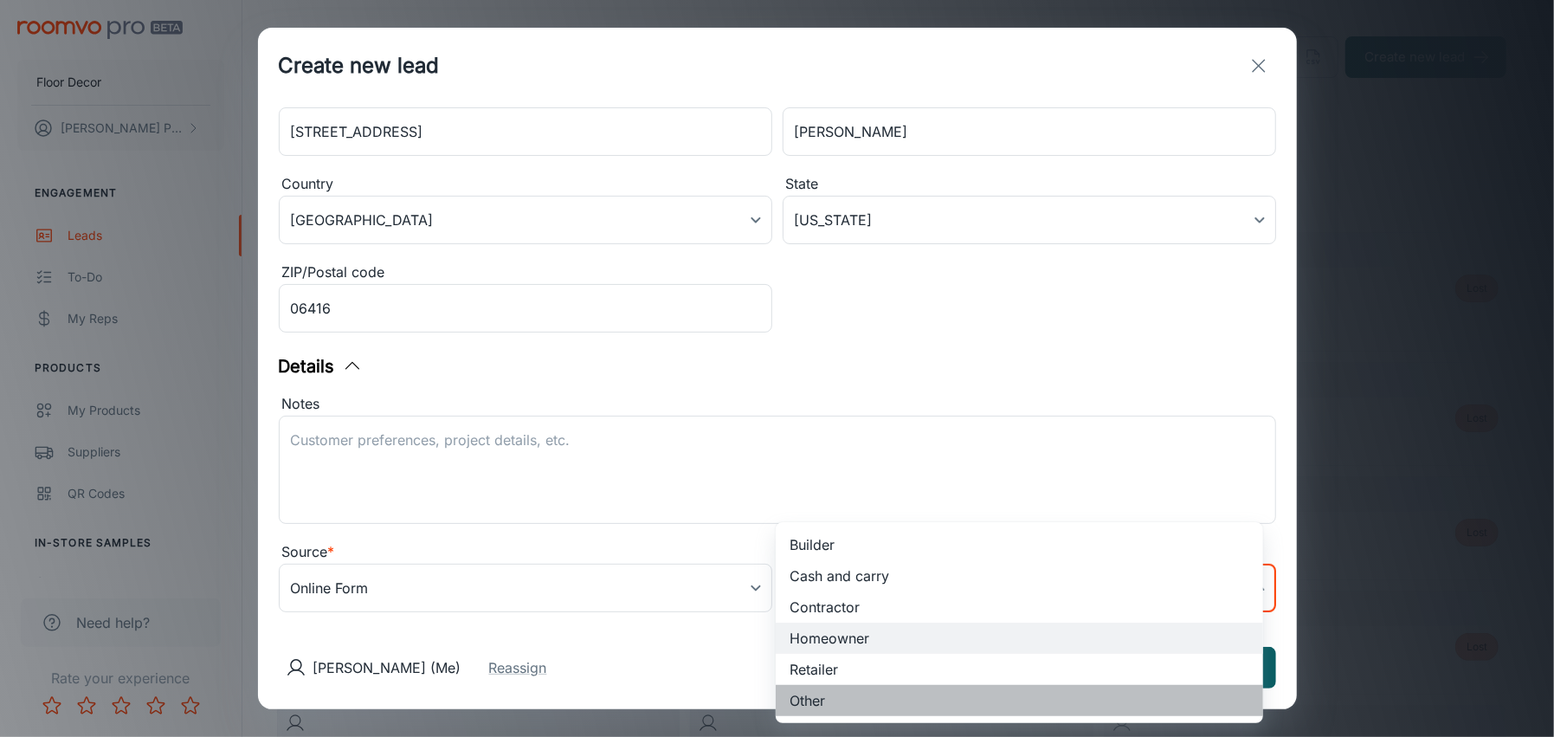
click at [796, 696] on li "Other" at bounding box center [1019, 700] width 487 height 31
type input "0"
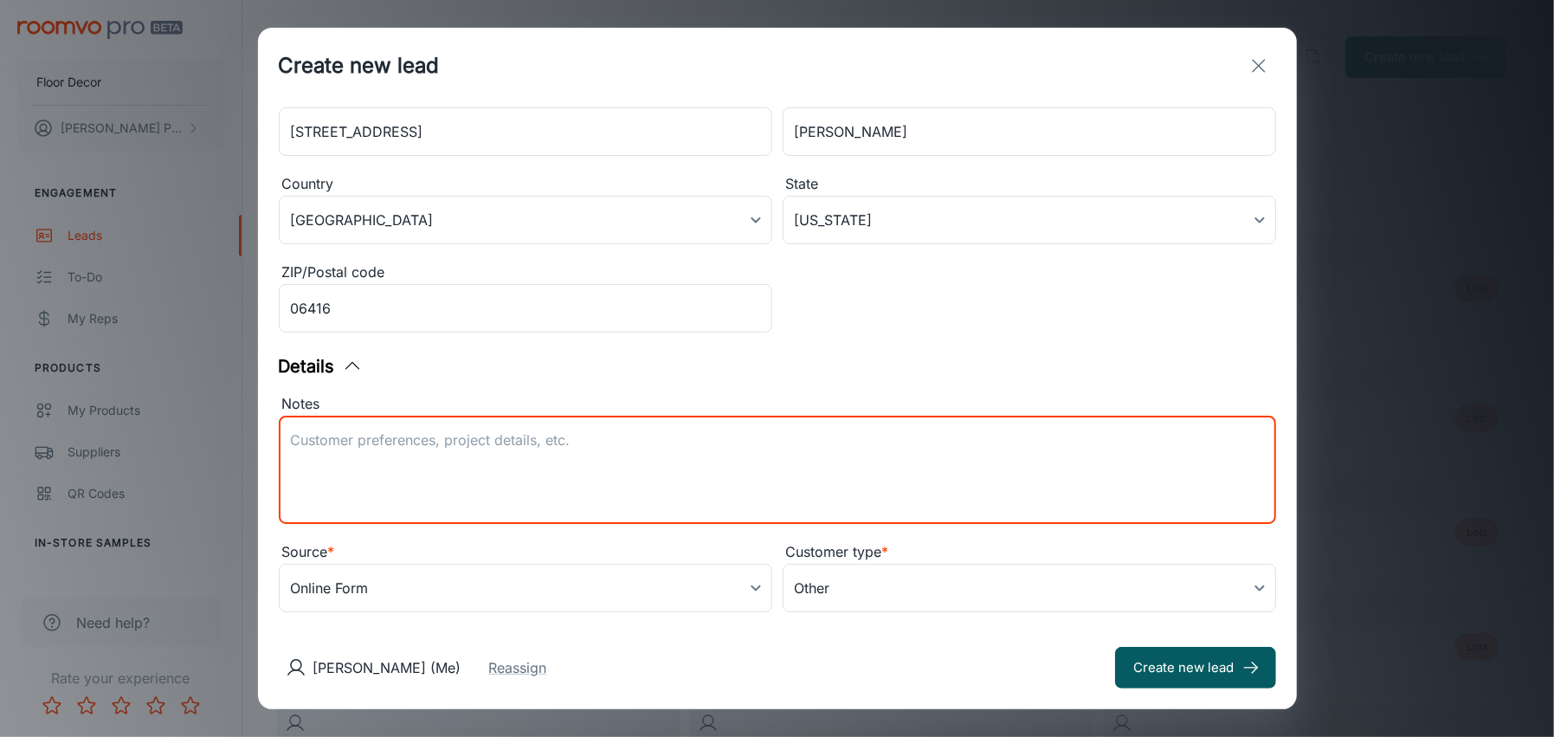
click at [297, 431] on textarea "Notes" at bounding box center [777, 470] width 973 height 80
paste textarea "We would like the carpets ripped out and replaced with Laminate flooring. Lead …"
drag, startPoint x: 729, startPoint y: 435, endPoint x: 760, endPoint y: 436, distance: 31.2
click at [760, 436] on textarea "Commercial job. Scheduled measure for [DATE] 10:30 AM. We would like the carpet…" at bounding box center [777, 470] width 973 height 80
drag, startPoint x: 401, startPoint y: 473, endPoint x: 285, endPoint y: 474, distance: 116.0
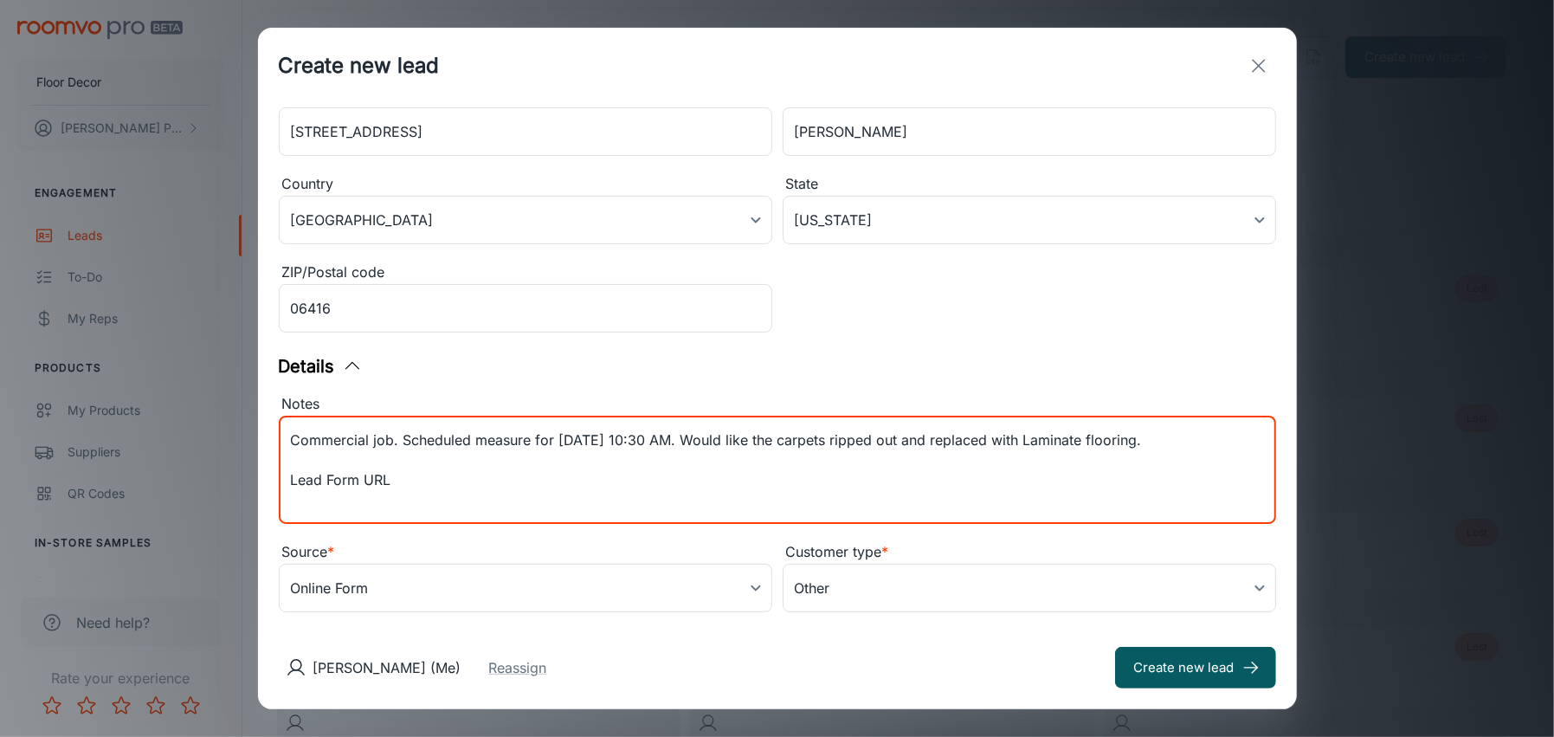
click at [287, 474] on div "Commercial job. Scheduled measure for [DATE] 10:30 AM. Would like the carpets r…" at bounding box center [777, 470] width 997 height 108
click at [1207, 442] on textarea "Commercial job. Scheduled measure for [DATE] 10:30 AM. Would like the carpets r…" at bounding box center [777, 470] width 973 height 80
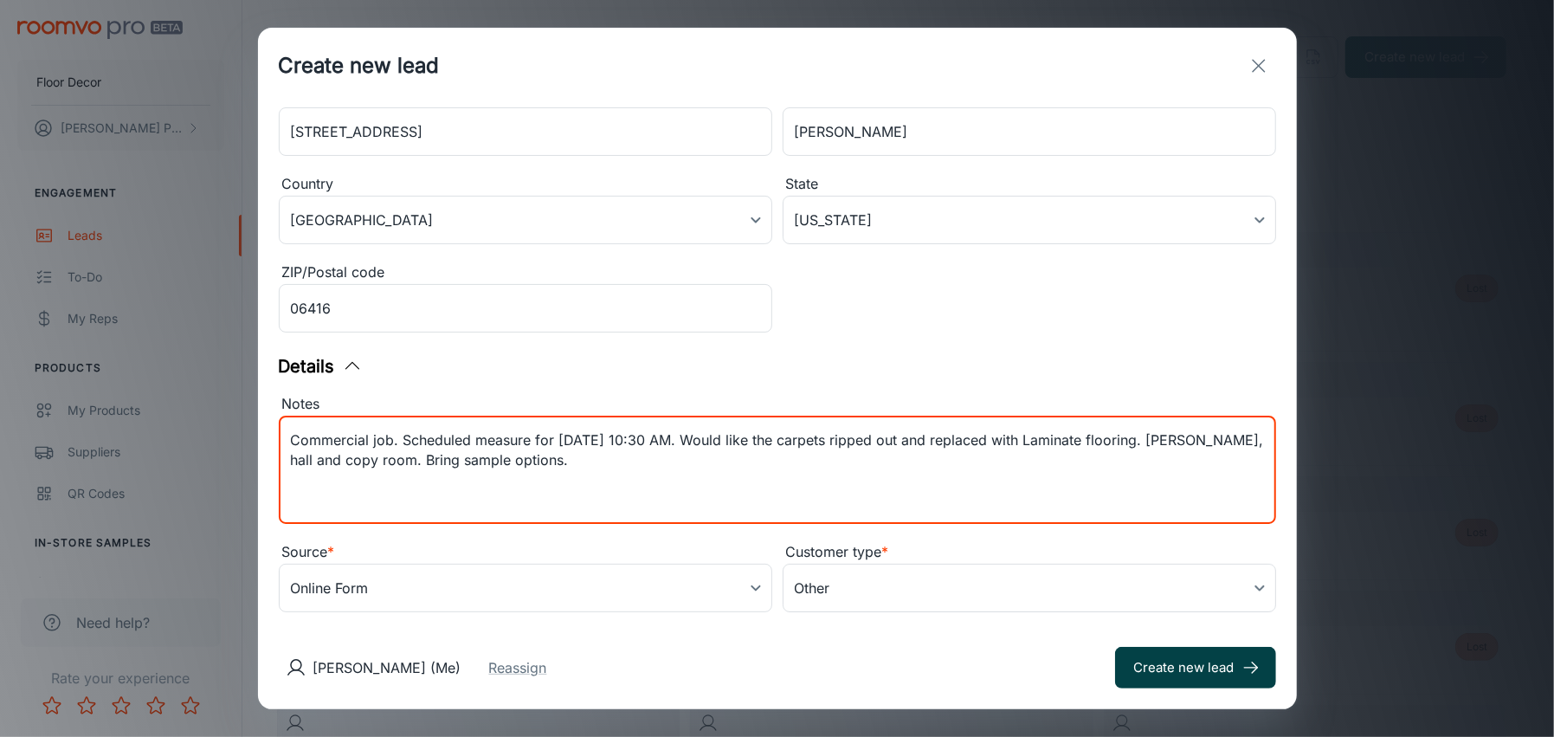
type textarea "Commercial job. Scheduled measure for [DATE] 10:30 AM. Would like the carpets r…"
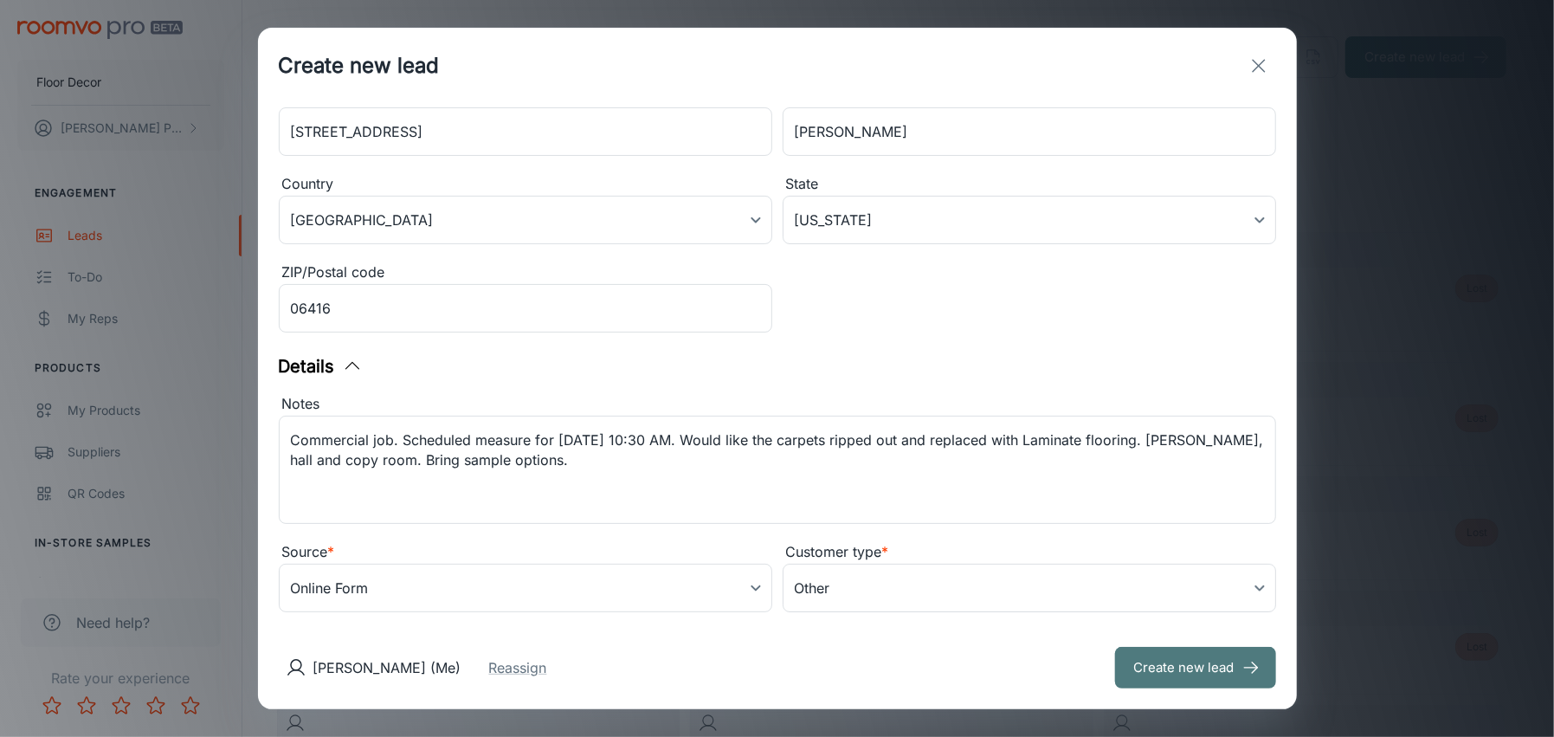
click at [1157, 666] on button "Create new lead" at bounding box center [1195, 668] width 161 height 42
type input "in_store"
type input "5"
